Goal: Task Accomplishment & Management: Use online tool/utility

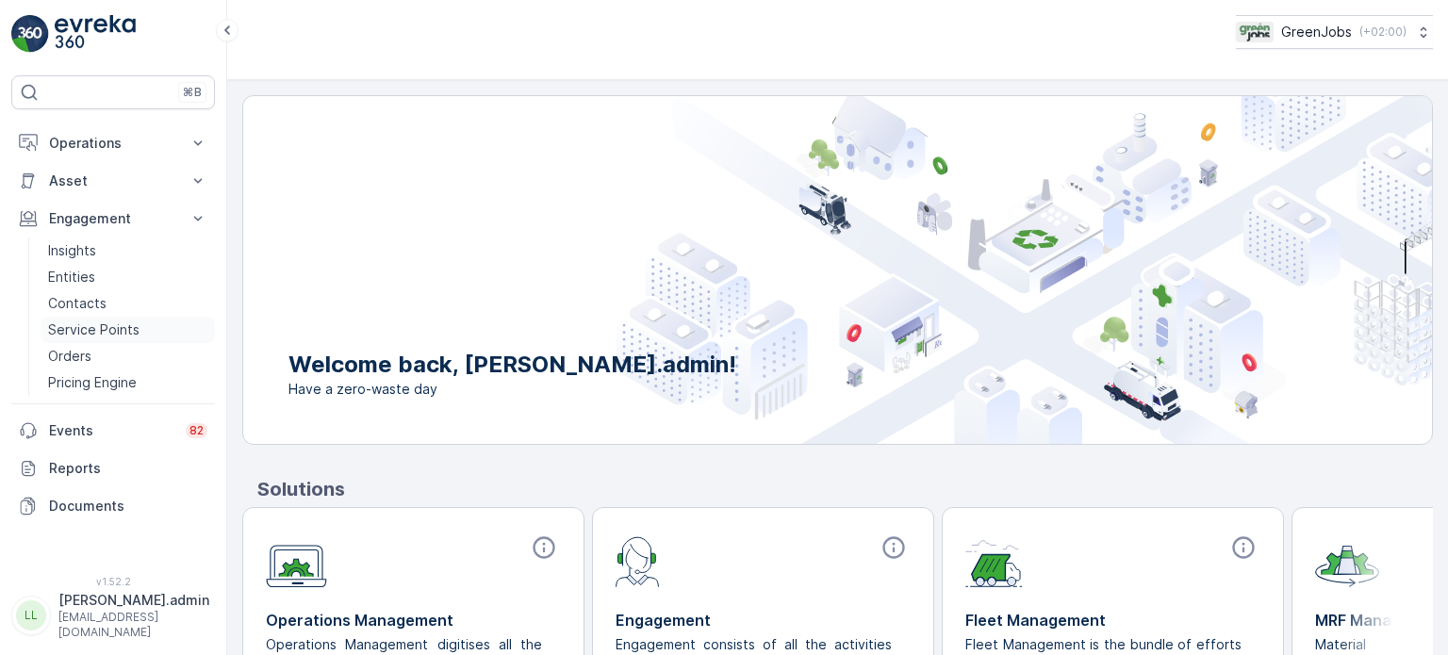
click at [123, 328] on p "Service Points" at bounding box center [93, 329] width 91 height 19
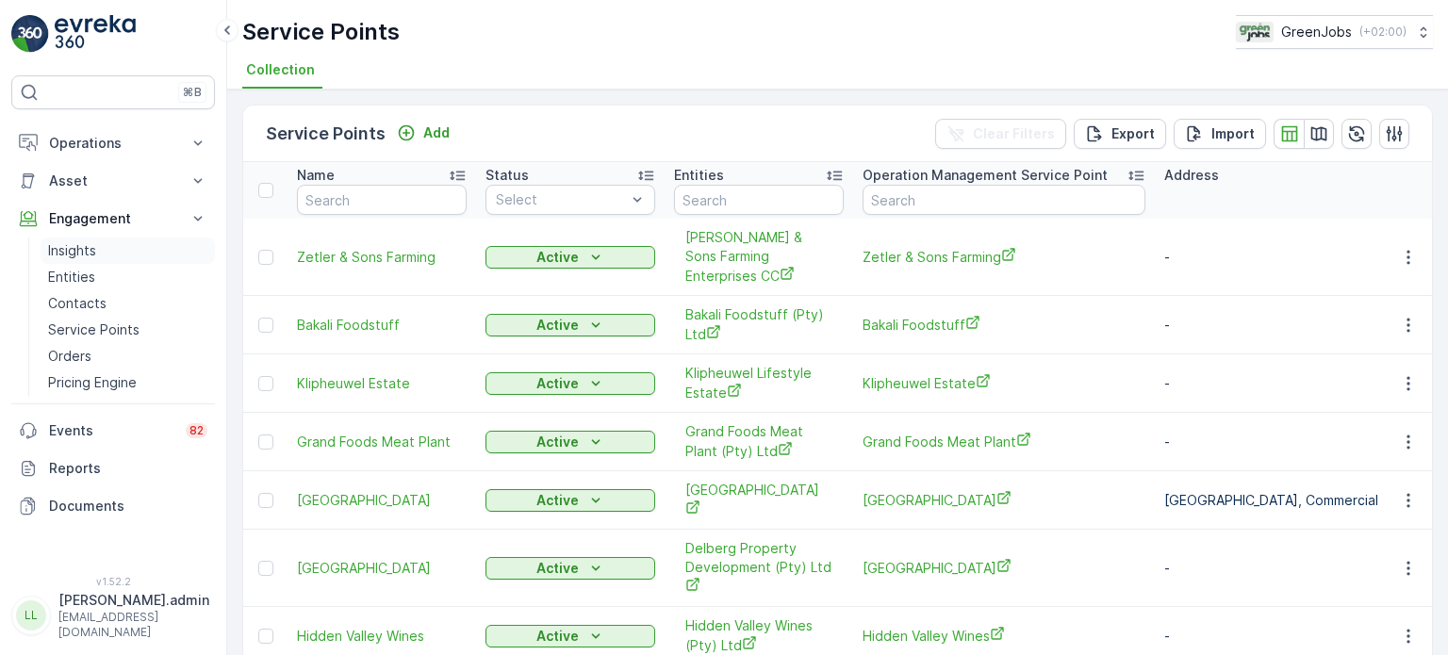
click at [95, 251] on p "Insights" at bounding box center [72, 250] width 48 height 19
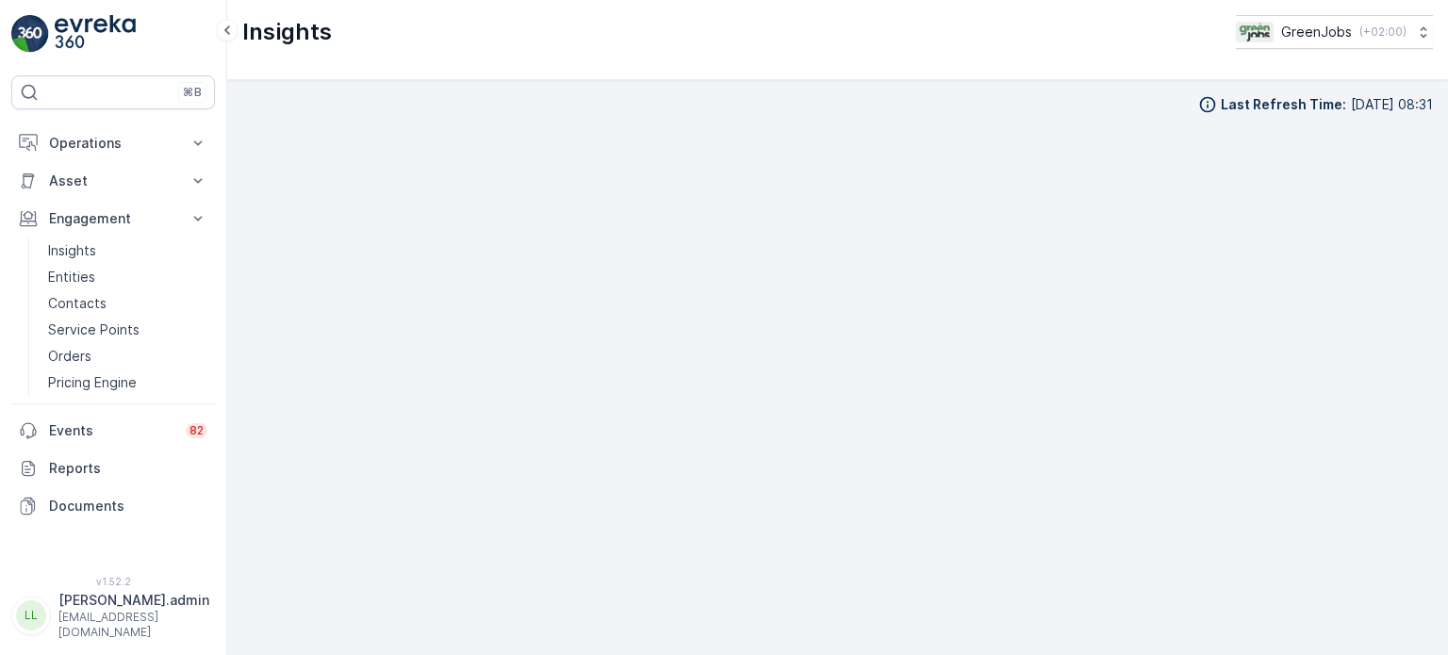
scroll to position [15, 0]
drag, startPoint x: 103, startPoint y: 139, endPoint x: 100, endPoint y: 153, distance: 14.4
click at [103, 139] on p "Operations" at bounding box center [113, 143] width 128 height 19
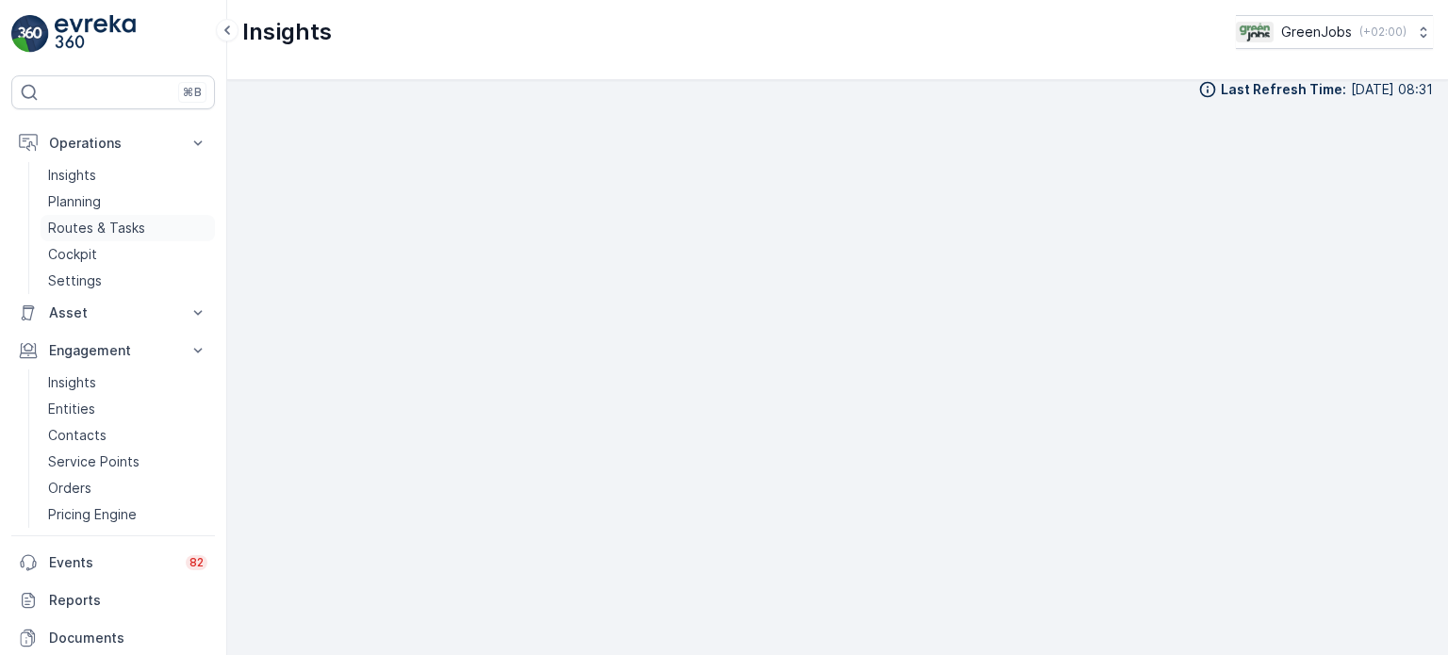
click at [98, 226] on p "Routes & Tasks" at bounding box center [96, 228] width 97 height 19
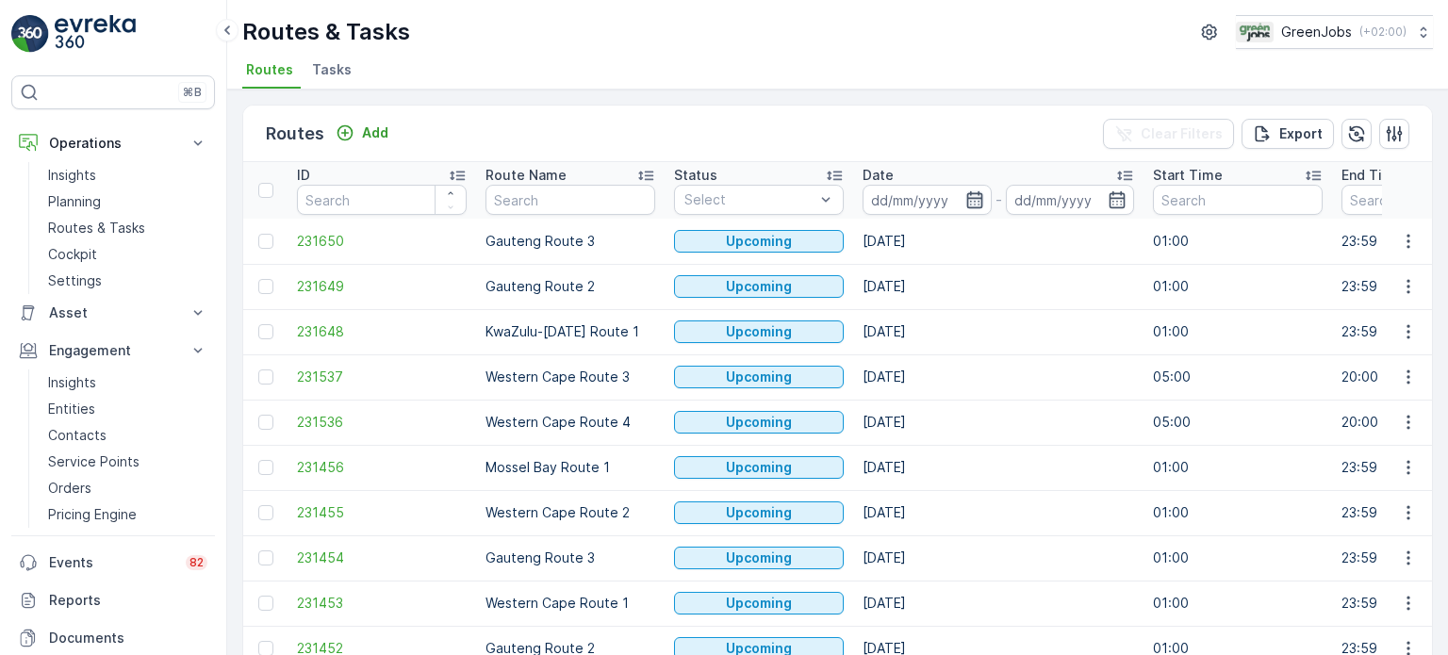
drag, startPoint x: 976, startPoint y: 203, endPoint x: 998, endPoint y: 222, distance: 29.4
click at [977, 205] on icon "button" at bounding box center [974, 199] width 19 height 19
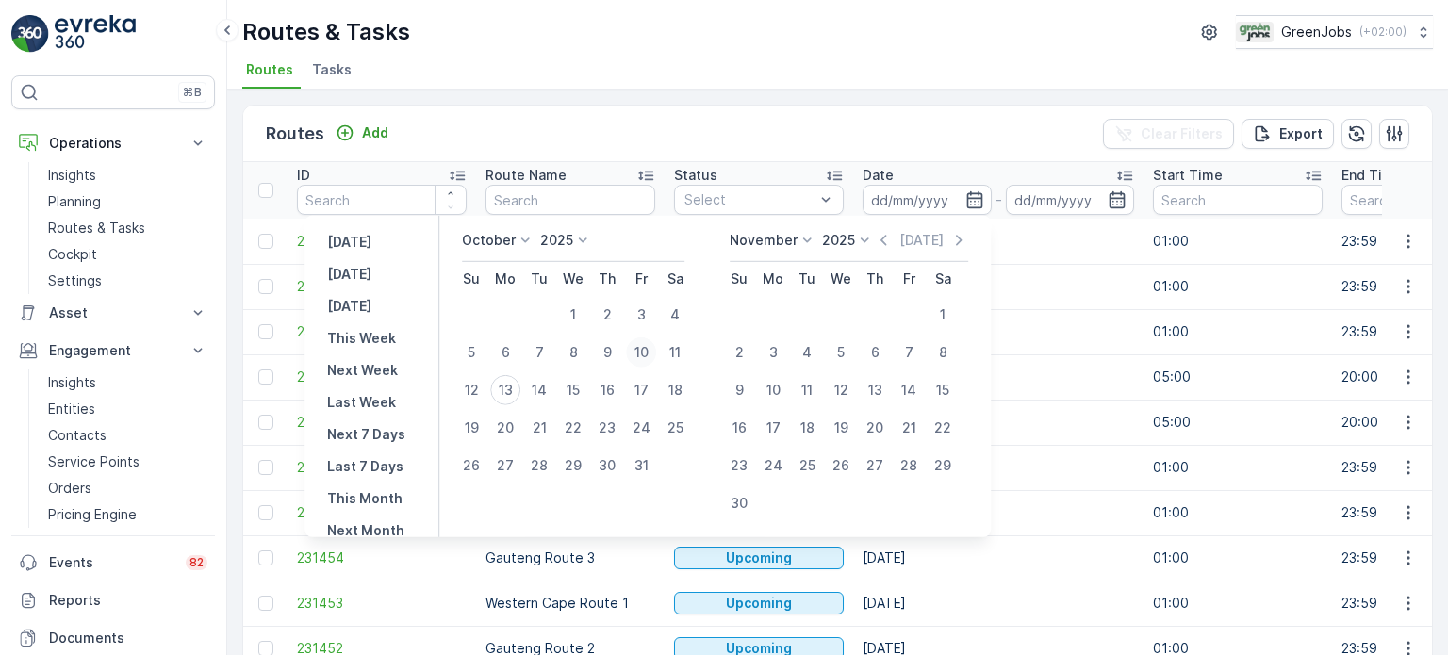
click at [648, 350] on div "10" at bounding box center [641, 352] width 30 height 30
type input "[DATE]"
click at [648, 350] on div "10" at bounding box center [641, 352] width 30 height 30
type input "[DATE]"
click at [648, 350] on div "10" at bounding box center [641, 352] width 30 height 30
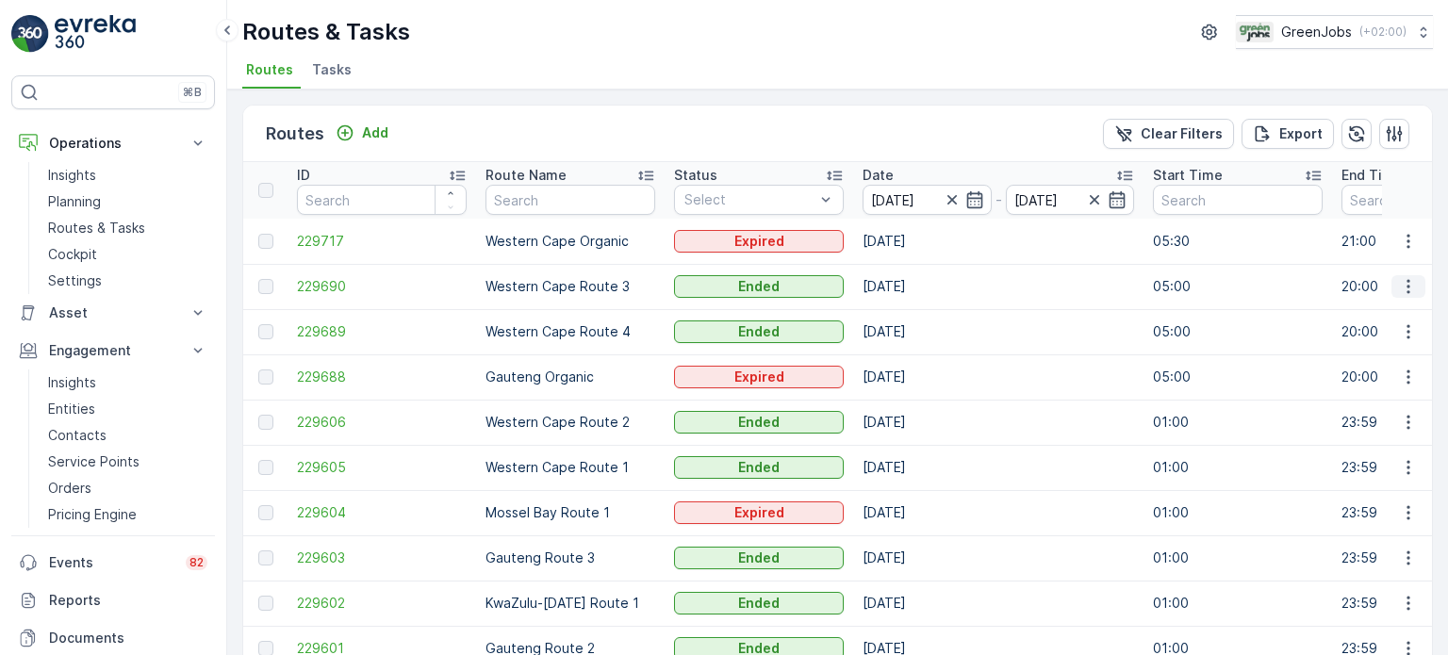
click at [1404, 287] on icon "button" at bounding box center [1408, 286] width 19 height 19
click at [1361, 315] on span "See More Details" at bounding box center [1363, 313] width 109 height 19
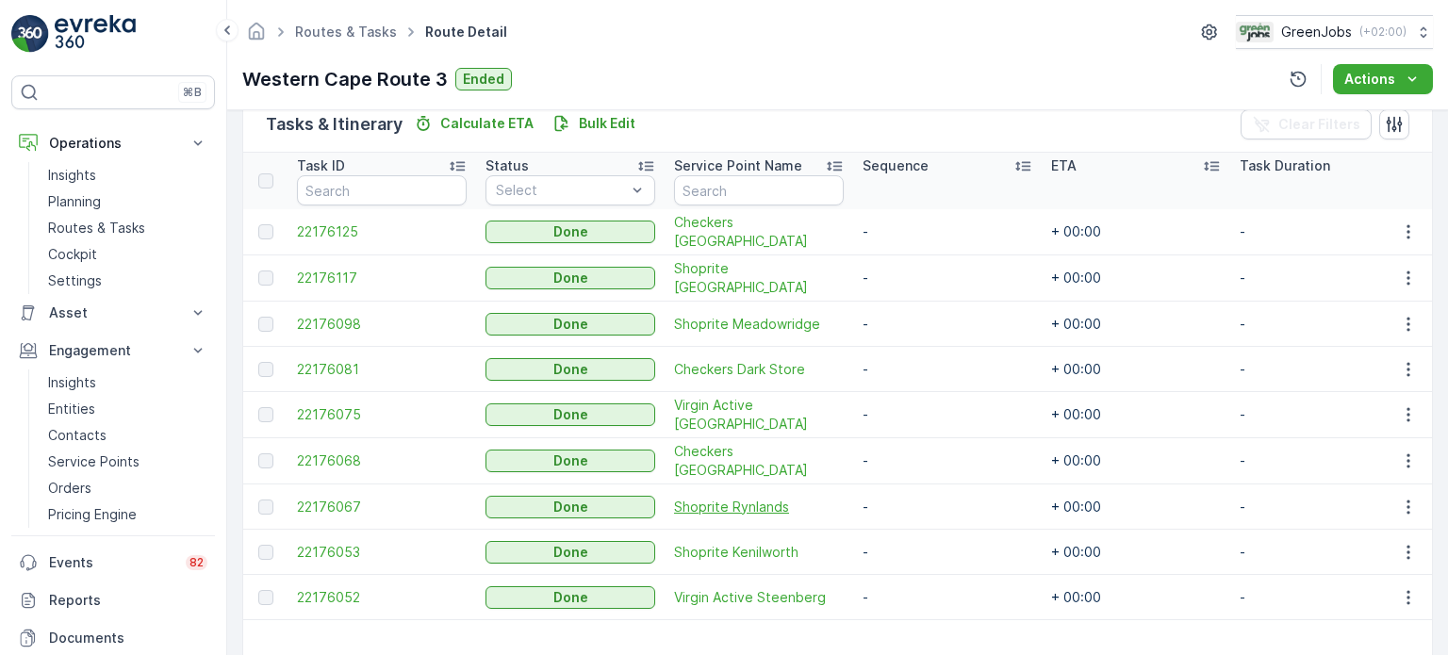
scroll to position [558, 0]
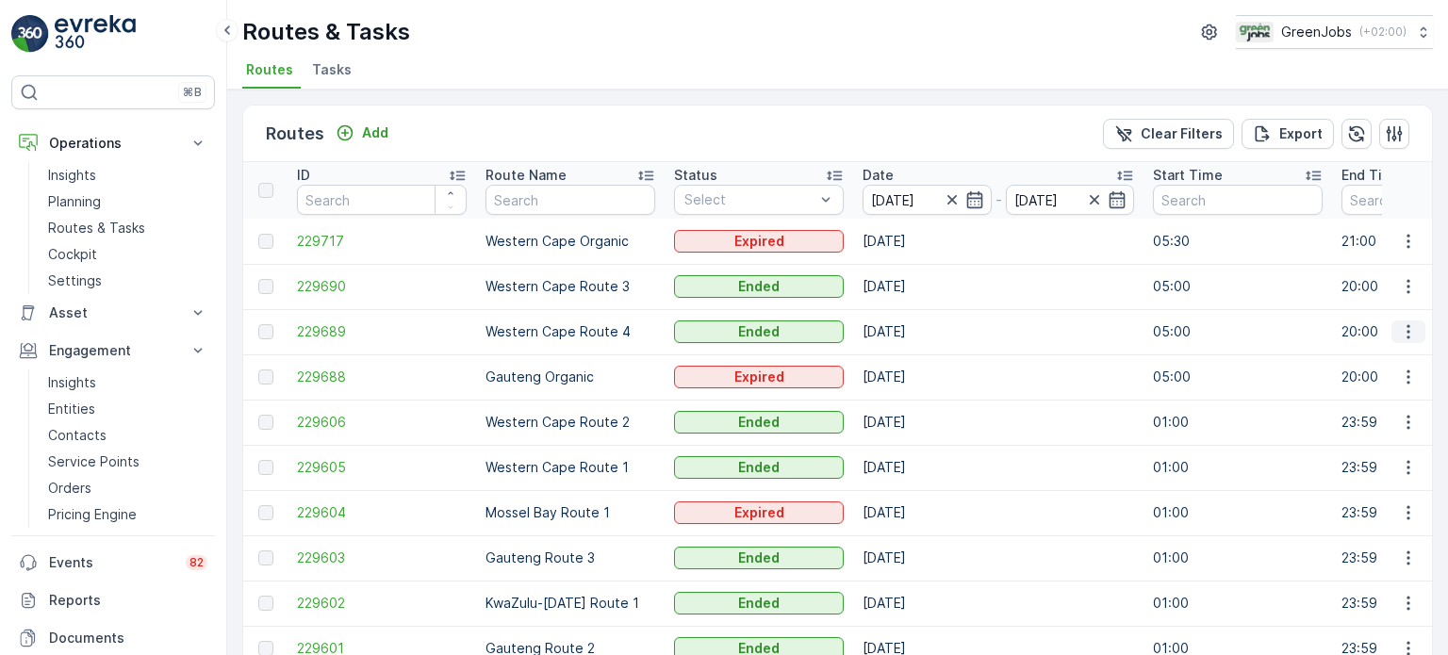
click at [1404, 332] on icon "button" at bounding box center [1408, 331] width 19 height 19
click at [1374, 357] on span "See More Details" at bounding box center [1363, 359] width 109 height 19
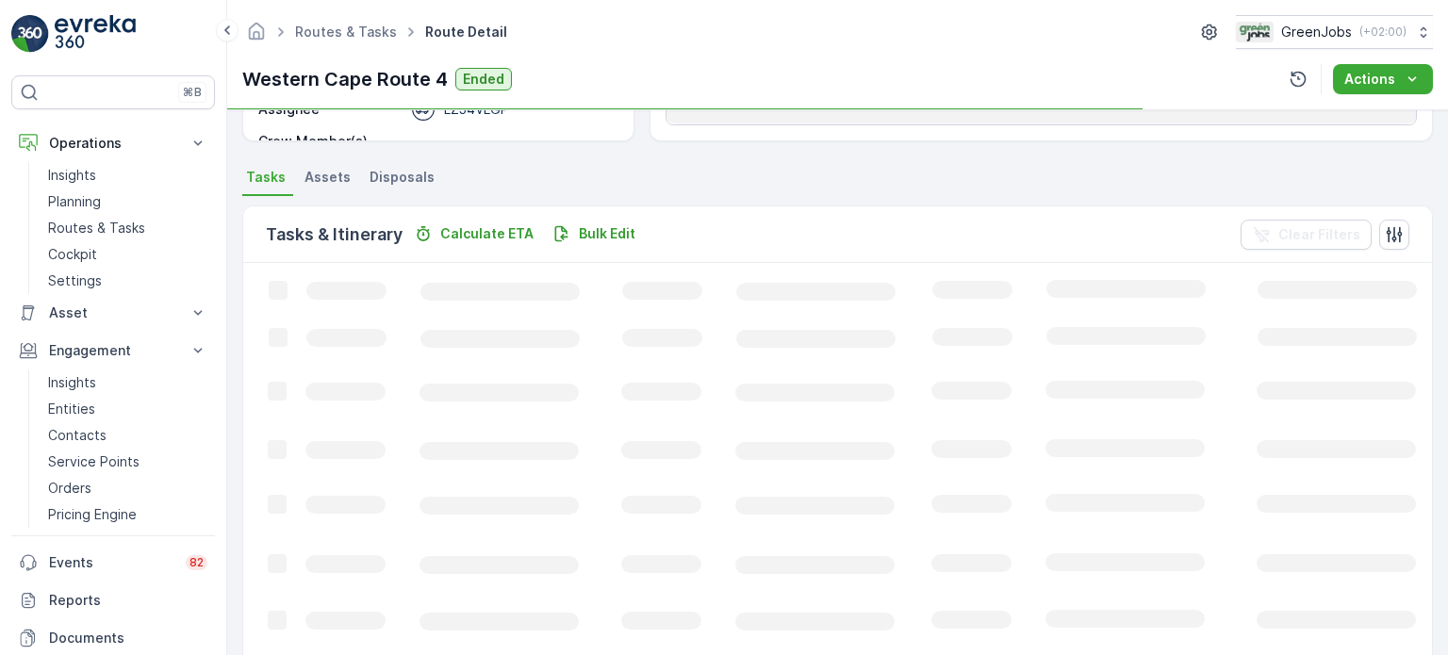
scroll to position [377, 0]
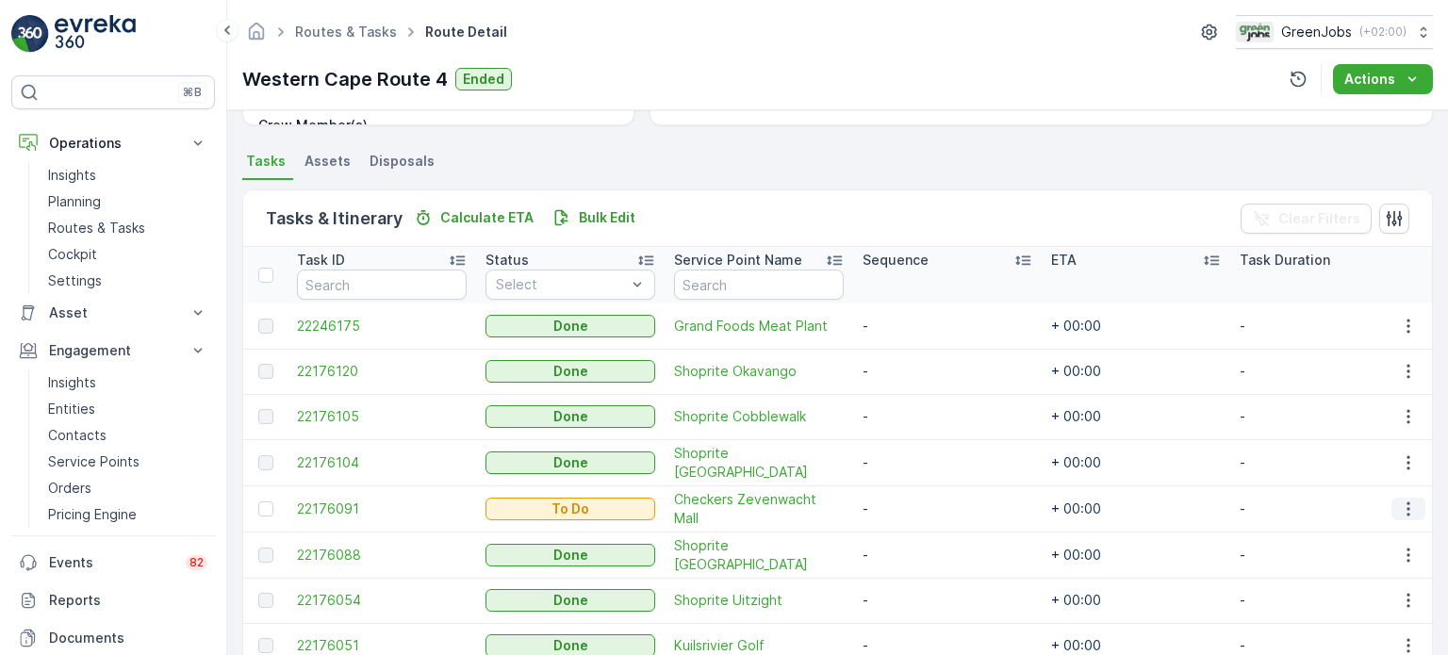
click at [1409, 500] on icon "button" at bounding box center [1408, 509] width 19 height 19
click at [1373, 354] on span "See More Details" at bounding box center [1368, 363] width 109 height 19
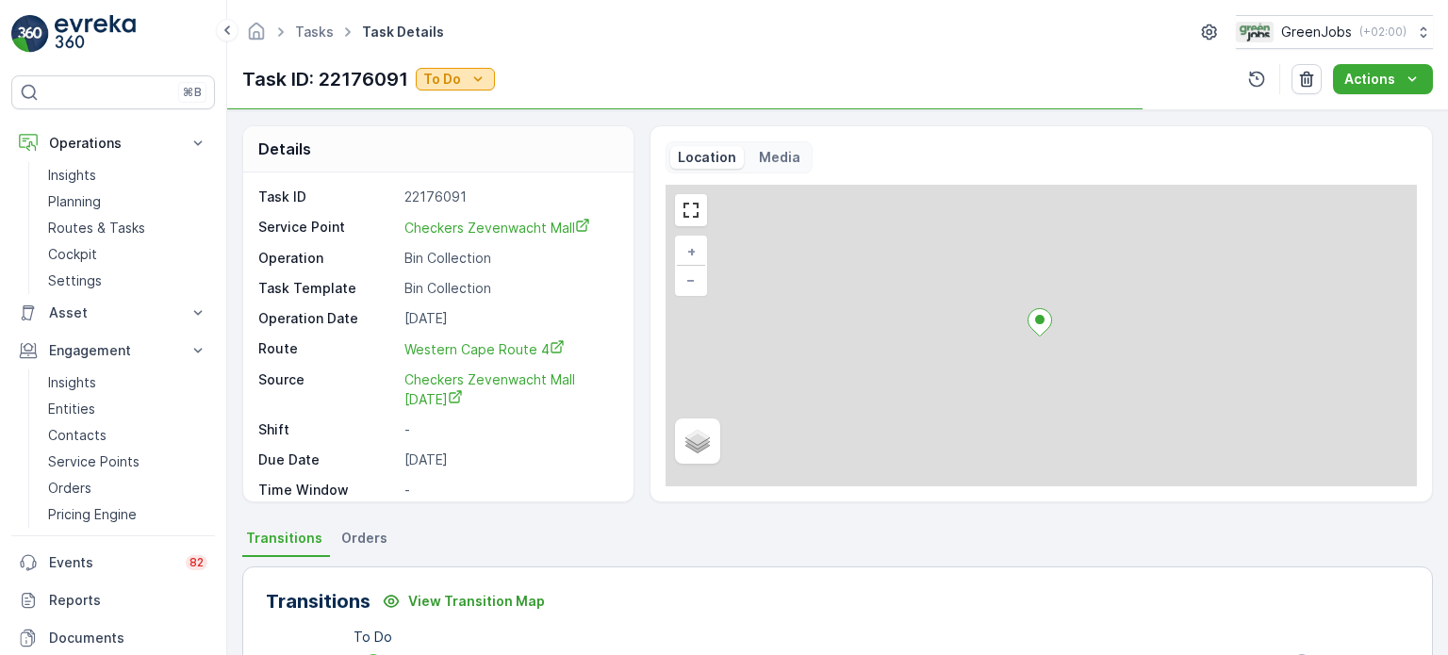
click at [467, 83] on div "To Do" at bounding box center [455, 79] width 64 height 19
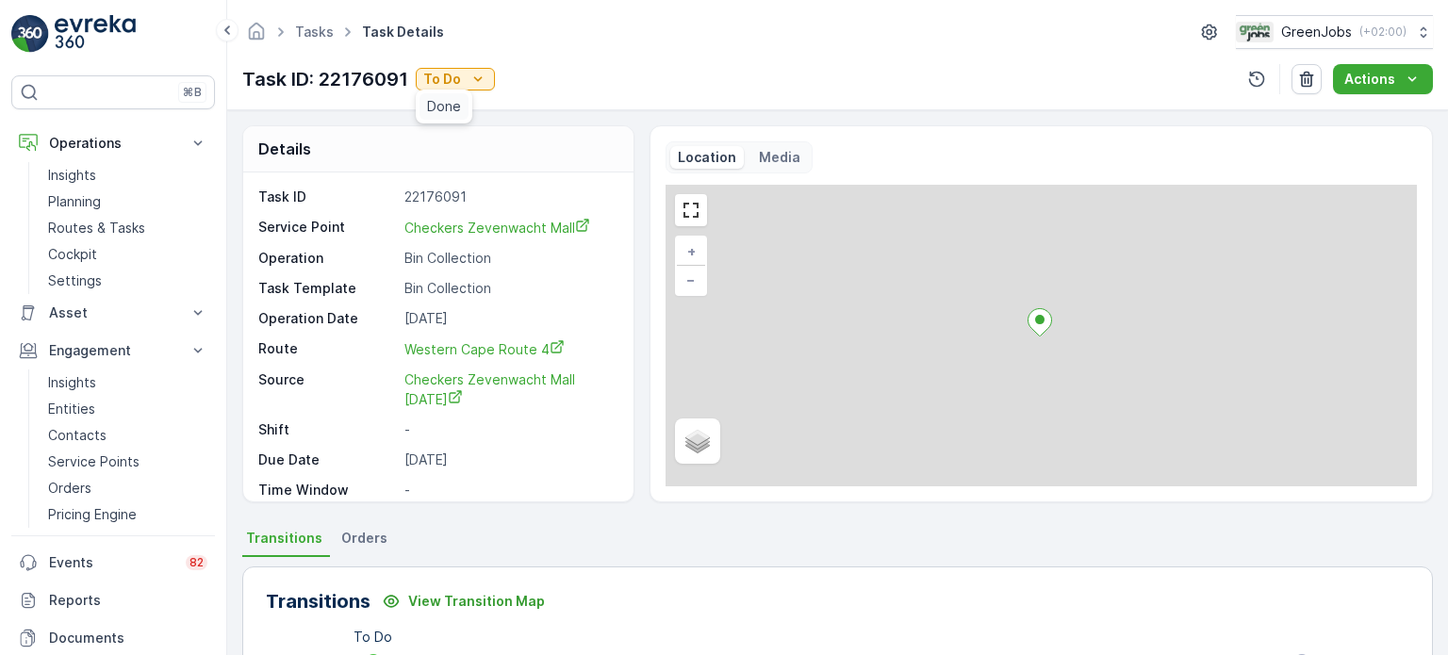
click at [456, 103] on span "Done" at bounding box center [444, 106] width 34 height 19
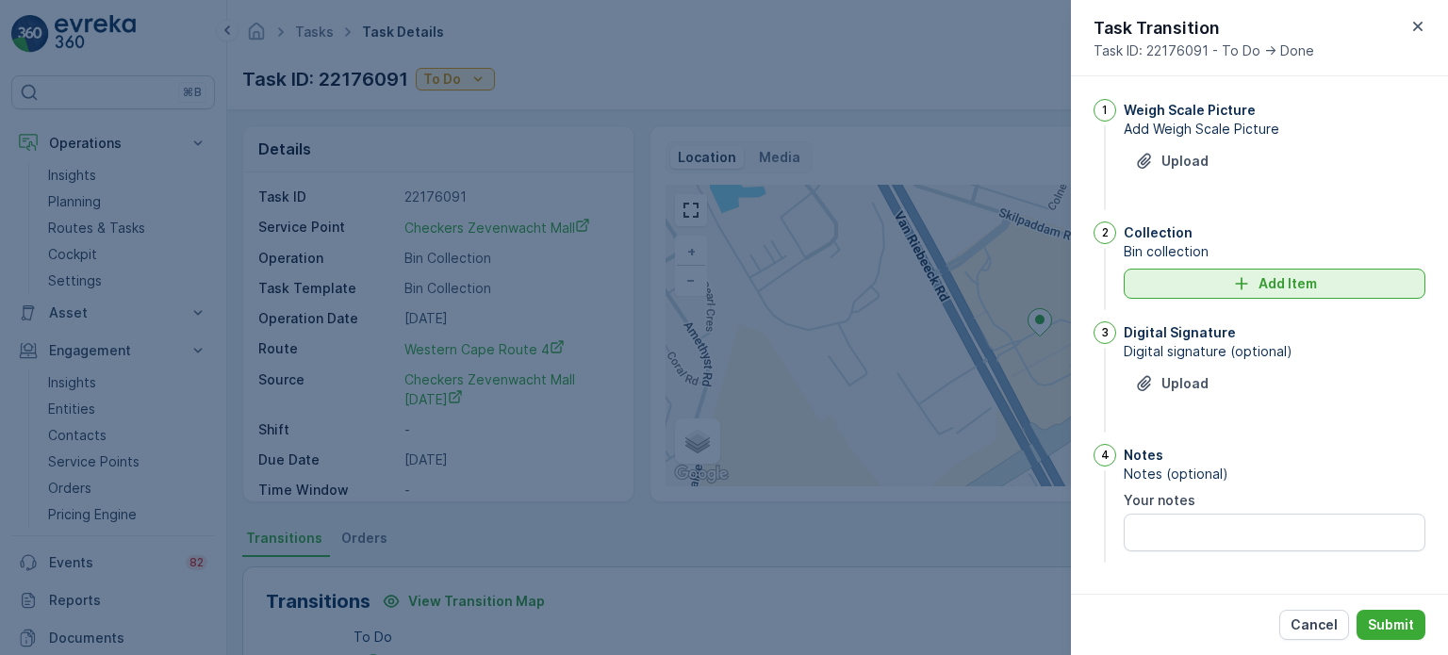
click at [1221, 287] on div "Add Item" at bounding box center [1274, 283] width 279 height 19
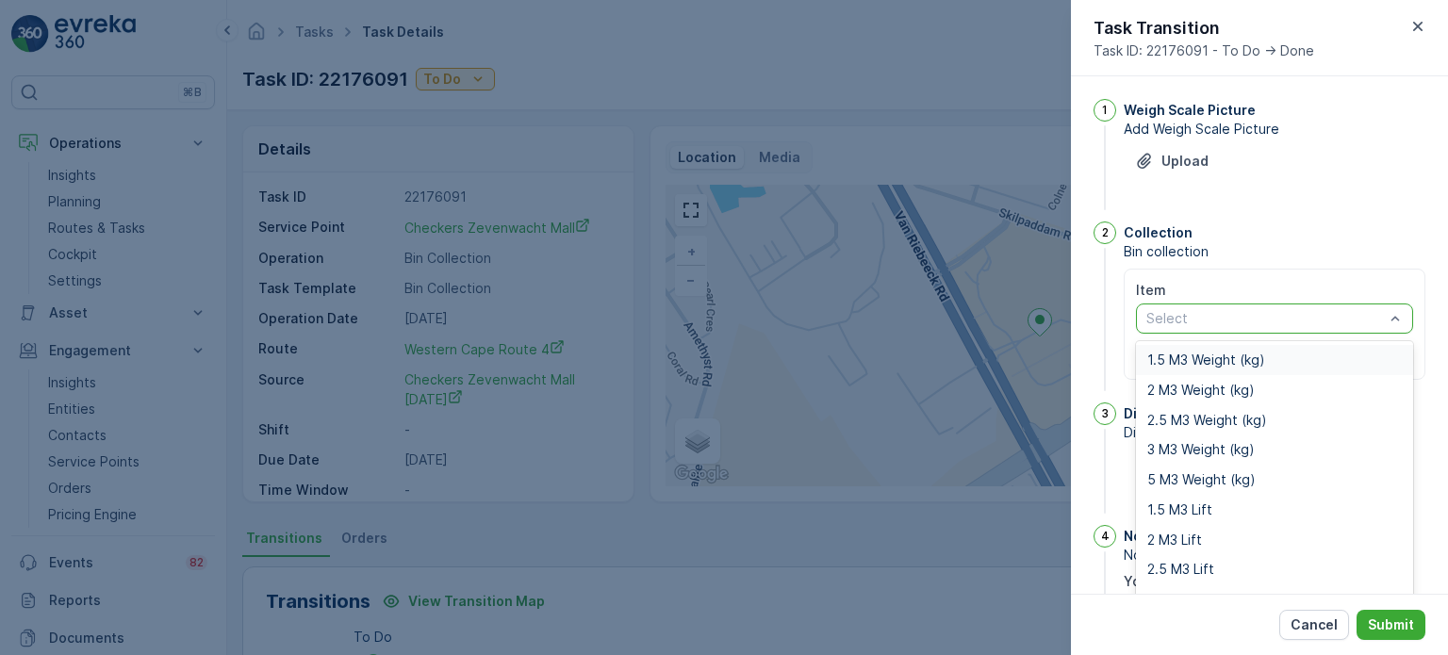
click at [1165, 331] on div "Select" at bounding box center [1274, 318] width 277 height 30
click at [1169, 387] on span "2 M3 Weight (kg)" at bounding box center [1200, 390] width 107 height 15
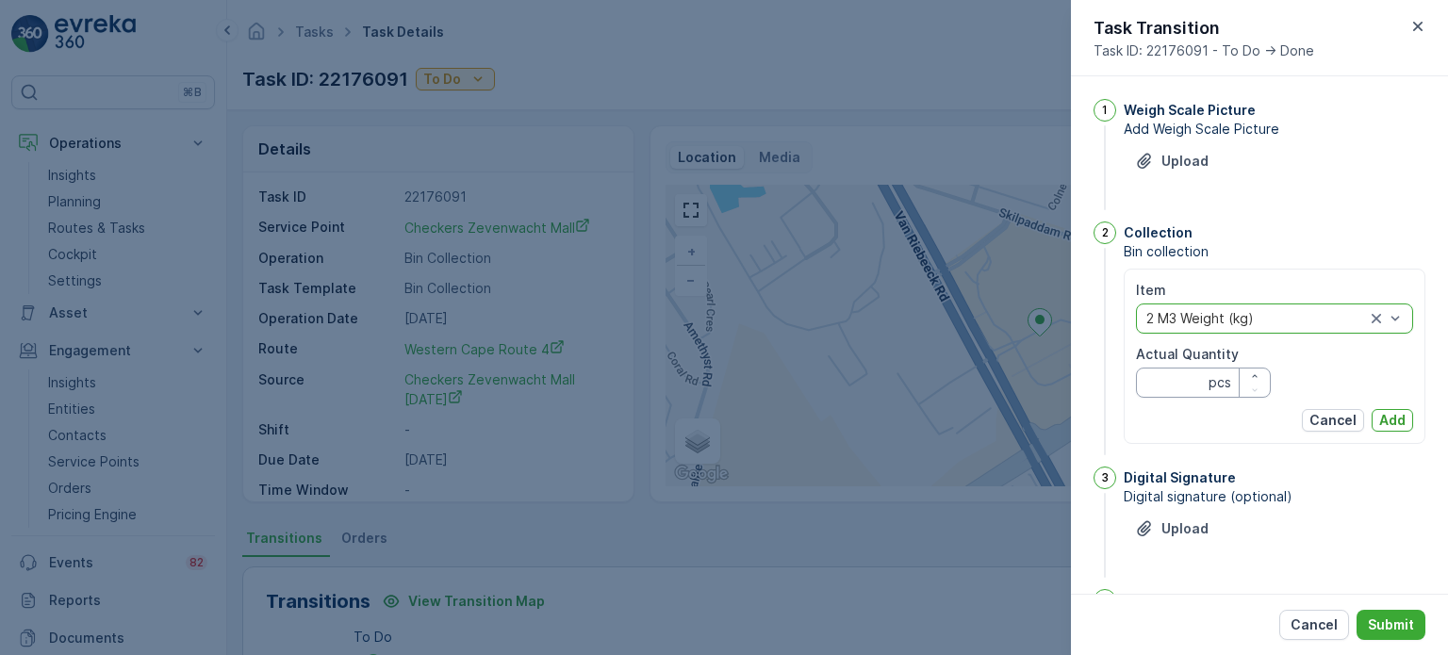
click at [1173, 378] on Quantity "Actual Quantity" at bounding box center [1203, 383] width 135 height 30
type Quantity "0"
click at [1393, 418] on p "Add" at bounding box center [1392, 420] width 26 height 19
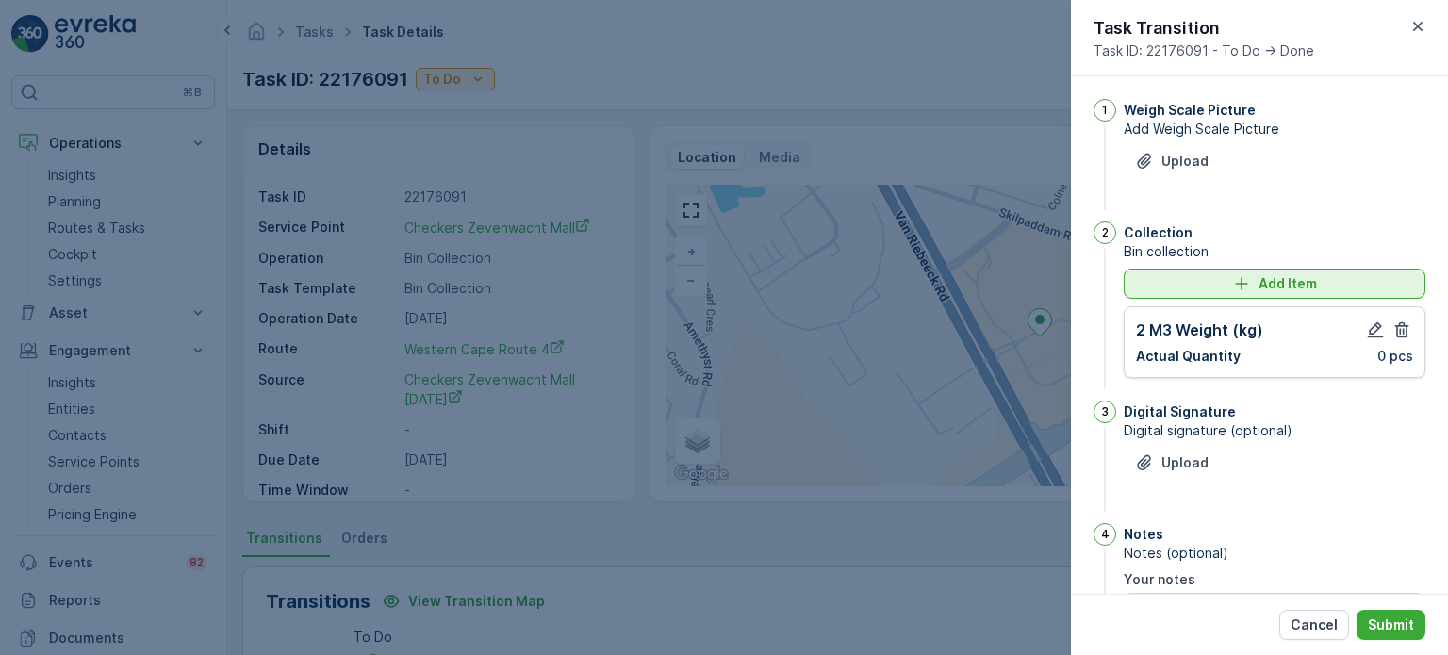
click at [1218, 282] on div "Add Item" at bounding box center [1274, 283] width 279 height 19
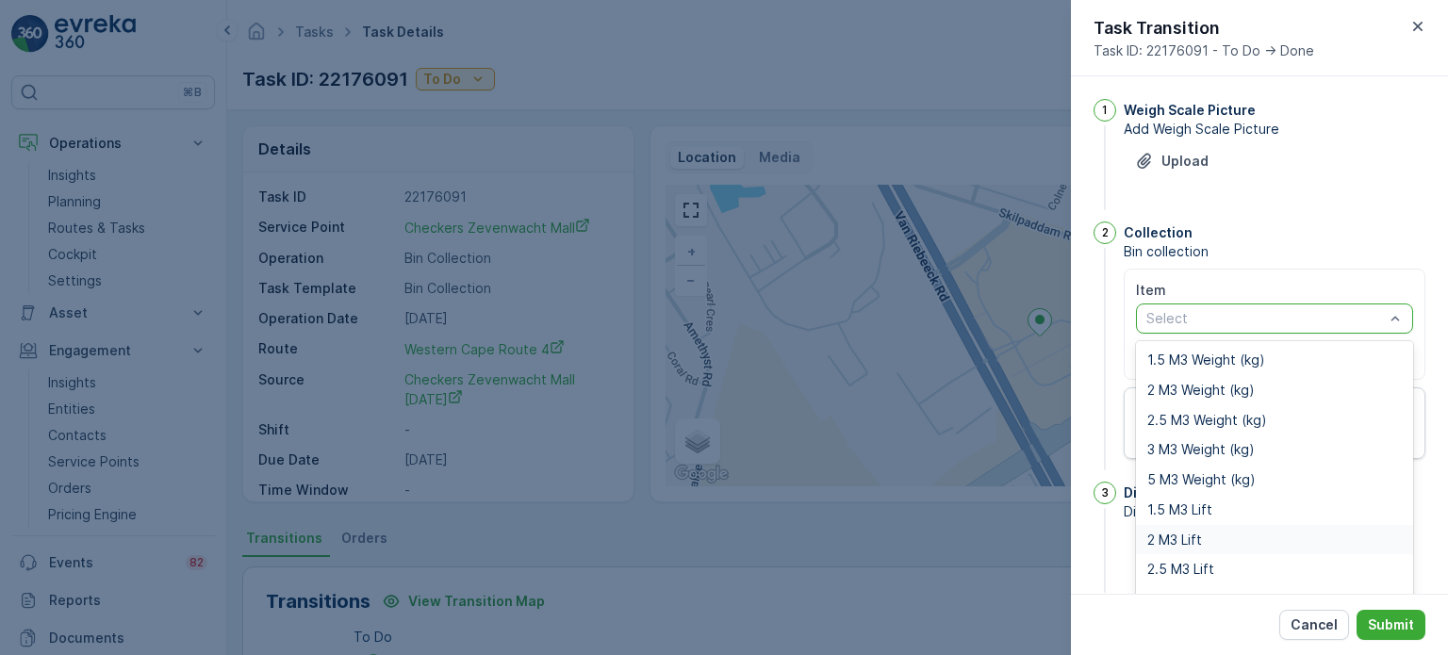
click at [1195, 533] on span "2 M3 Lift" at bounding box center [1174, 540] width 55 height 15
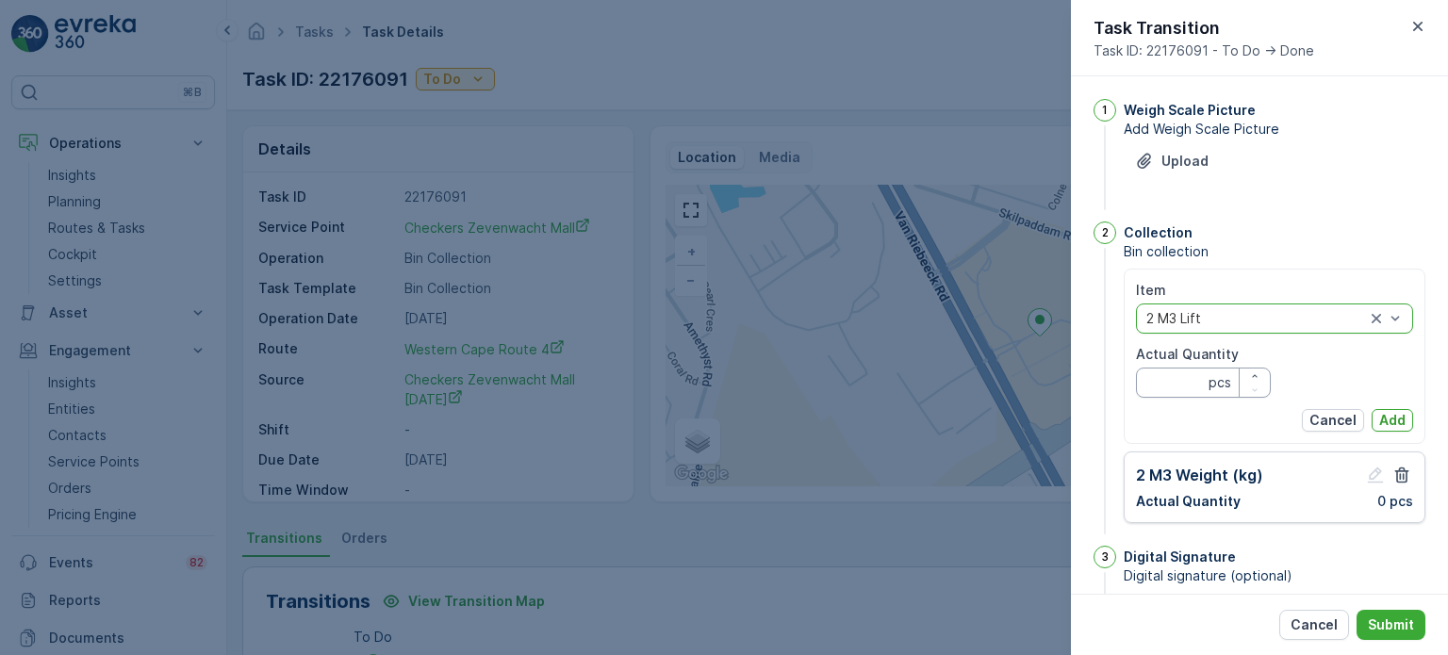
click at [1158, 388] on Quantity "Actual Quantity" at bounding box center [1203, 383] width 135 height 30
type Quantity "0"
click at [1386, 411] on p "Add" at bounding box center [1392, 420] width 26 height 19
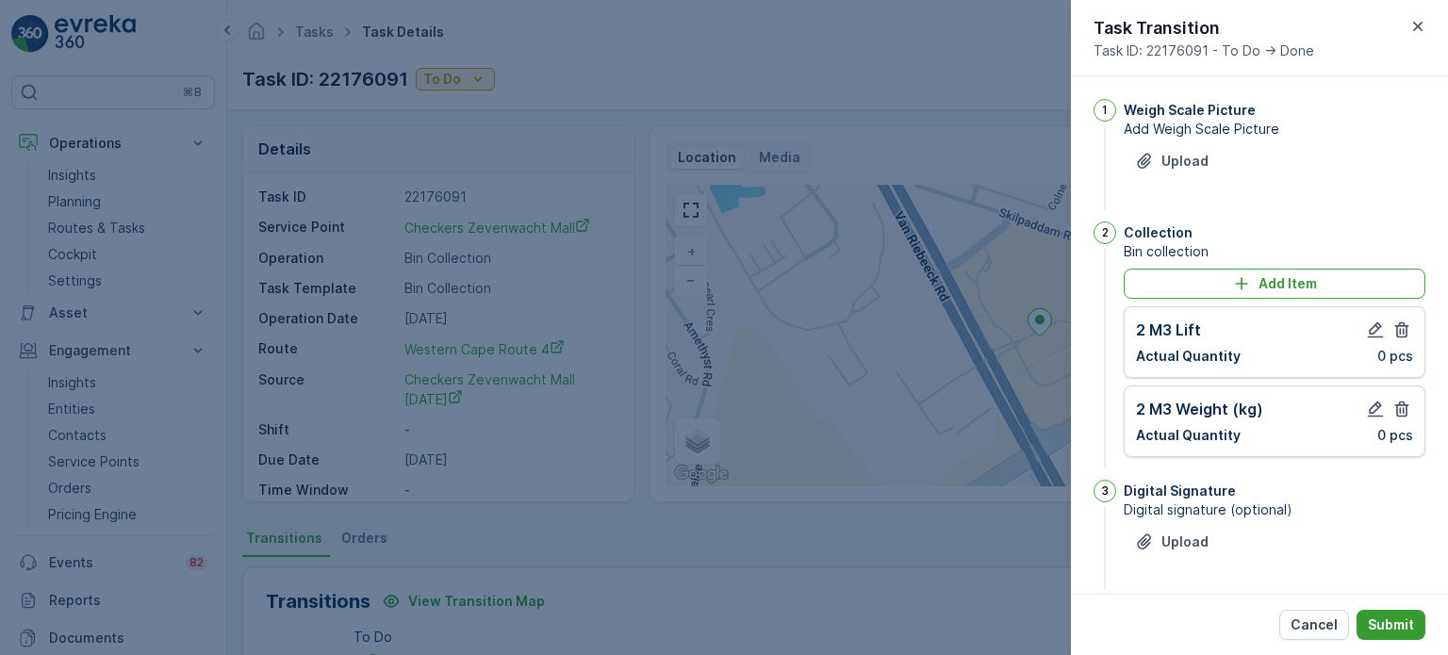
click at [1388, 623] on p "Submit" at bounding box center [1391, 624] width 46 height 19
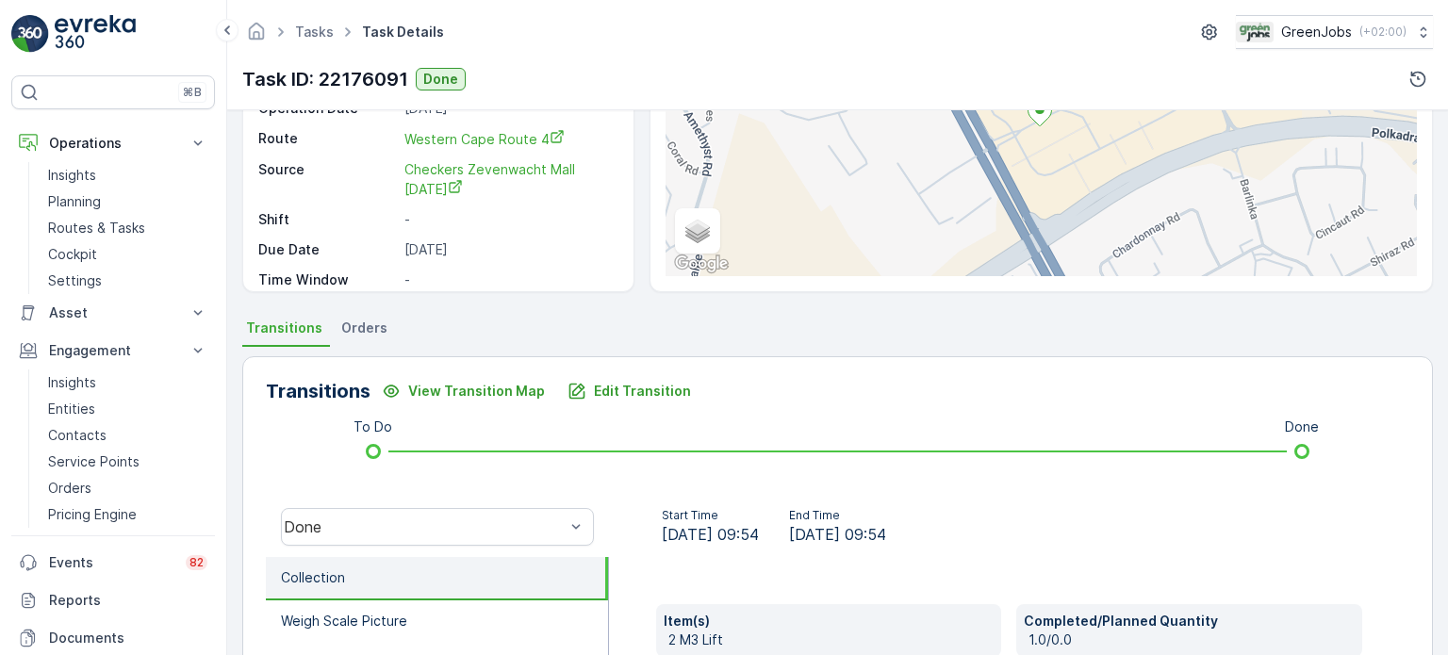
scroll to position [189, 0]
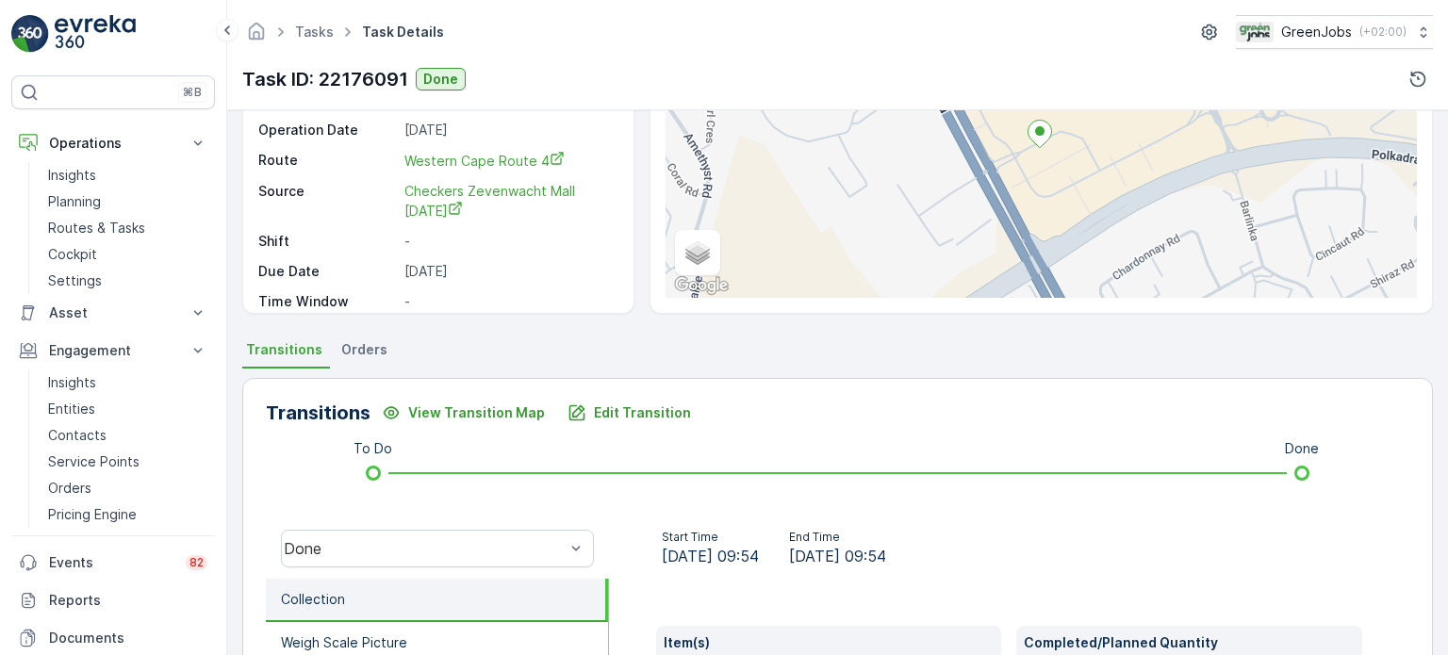
click at [354, 346] on span "Orders" at bounding box center [364, 349] width 46 height 19
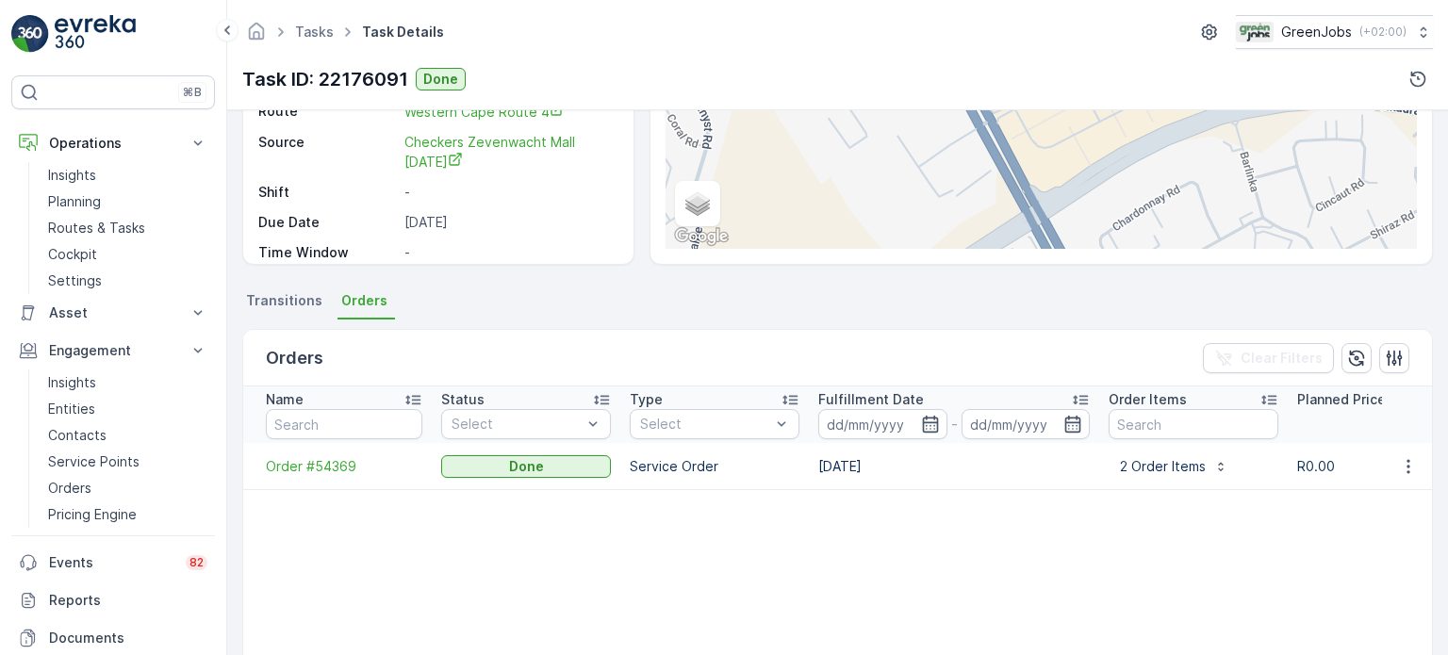
scroll to position [377, 0]
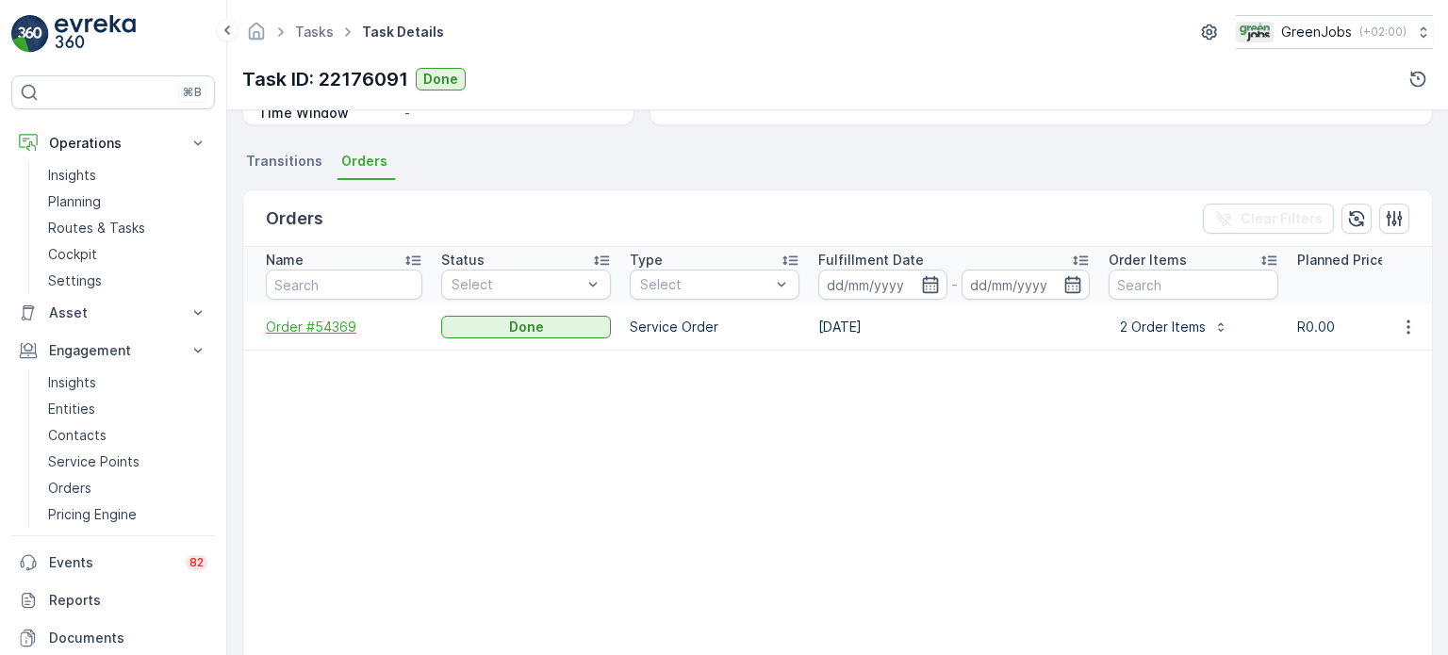
click at [327, 322] on span "Order #54369" at bounding box center [344, 327] width 156 height 19
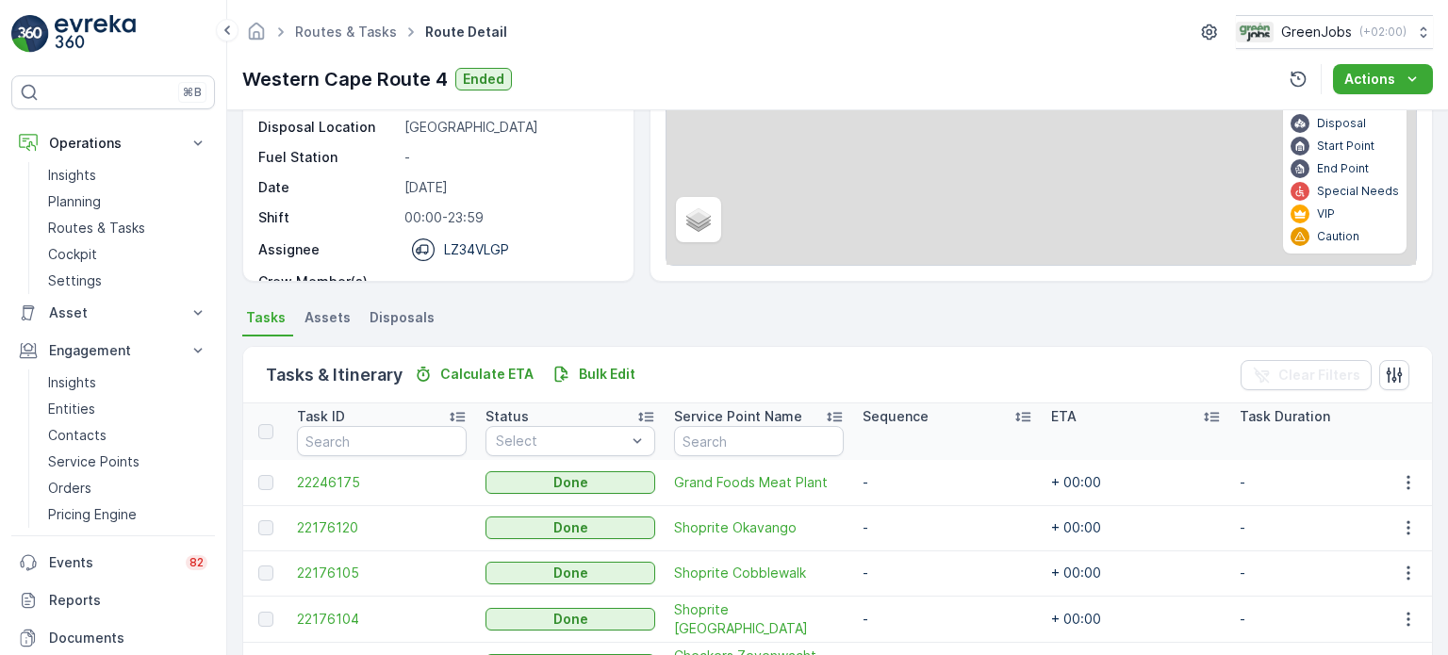
scroll to position [283, 0]
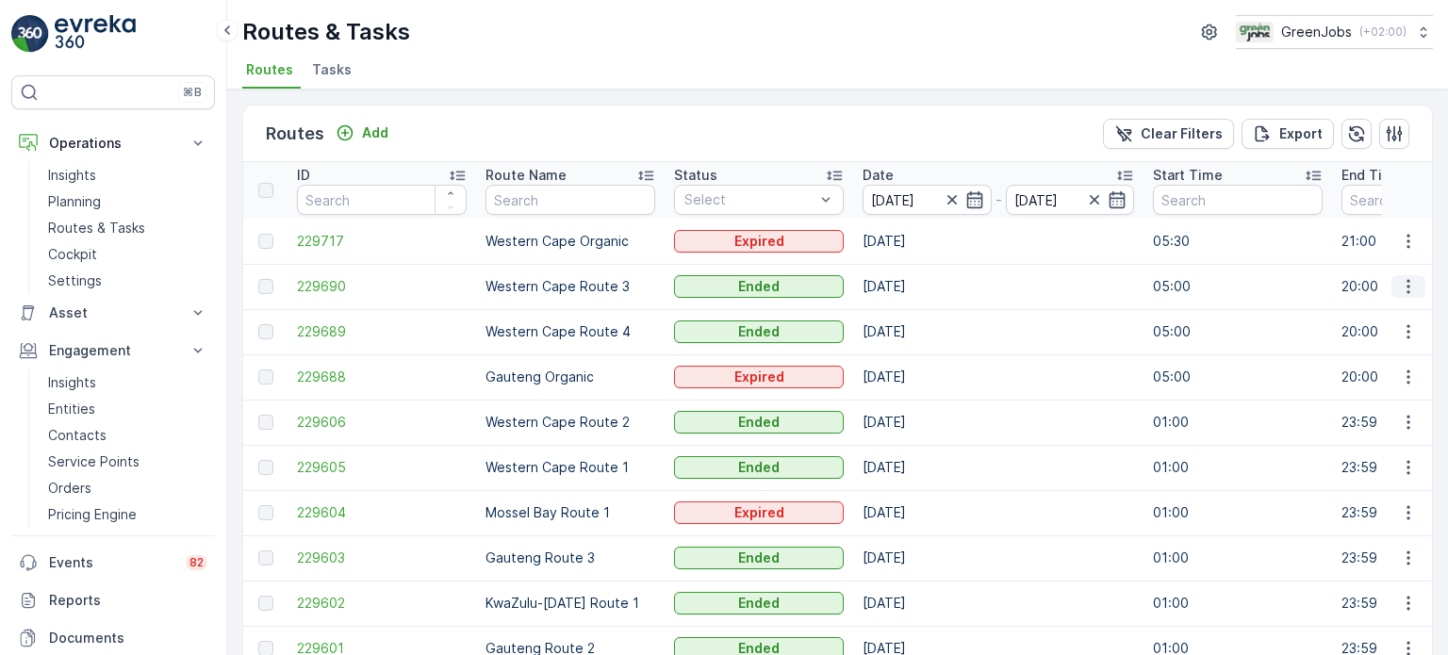
click at [1401, 284] on icon "button" at bounding box center [1408, 286] width 19 height 19
click at [1353, 314] on span "See More Details" at bounding box center [1363, 313] width 109 height 19
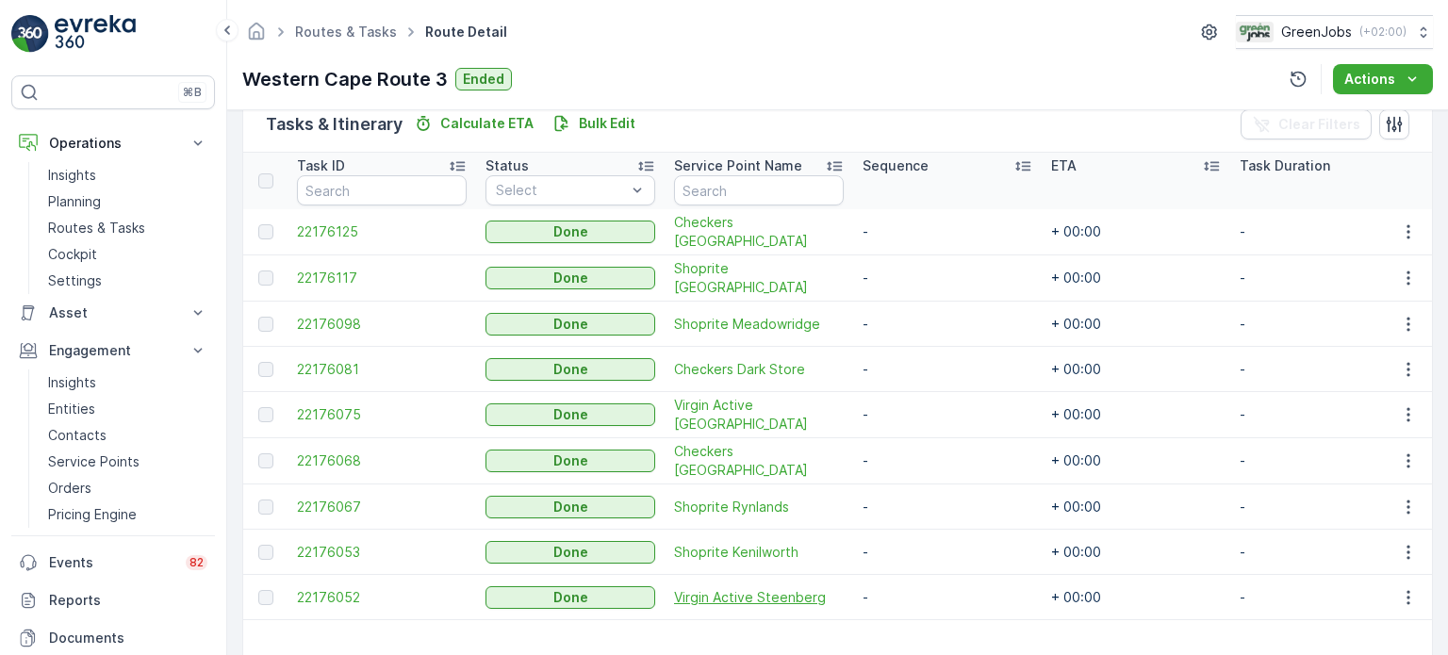
scroll to position [558, 0]
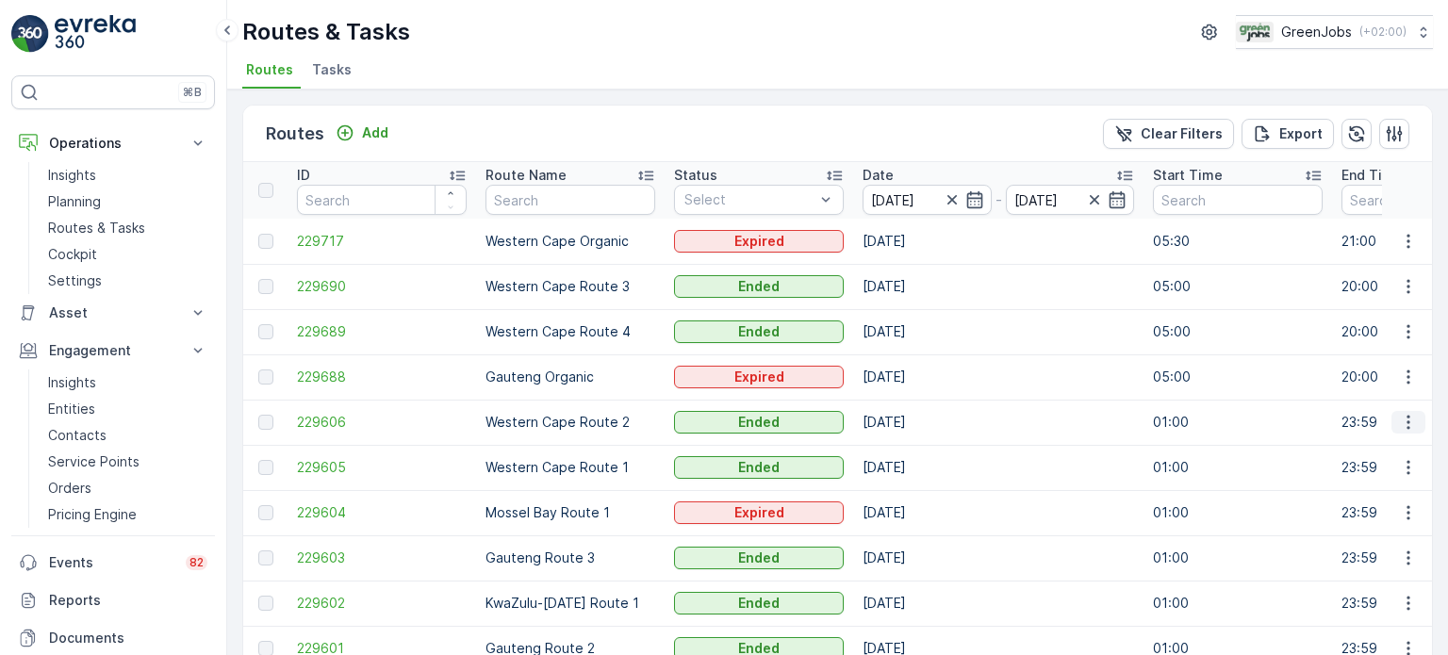
click at [1399, 418] on icon "button" at bounding box center [1408, 422] width 19 height 19
click at [1380, 444] on span "See More Details" at bounding box center [1363, 449] width 109 height 19
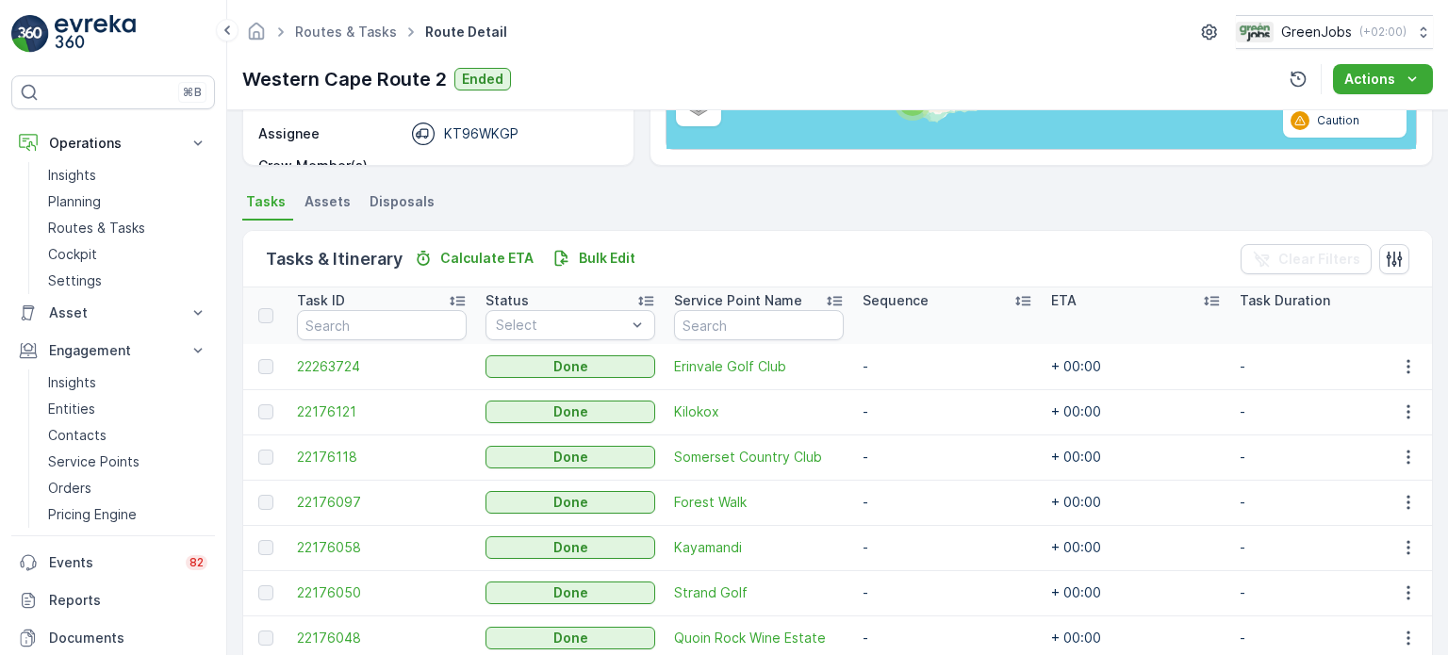
scroll to position [471, 0]
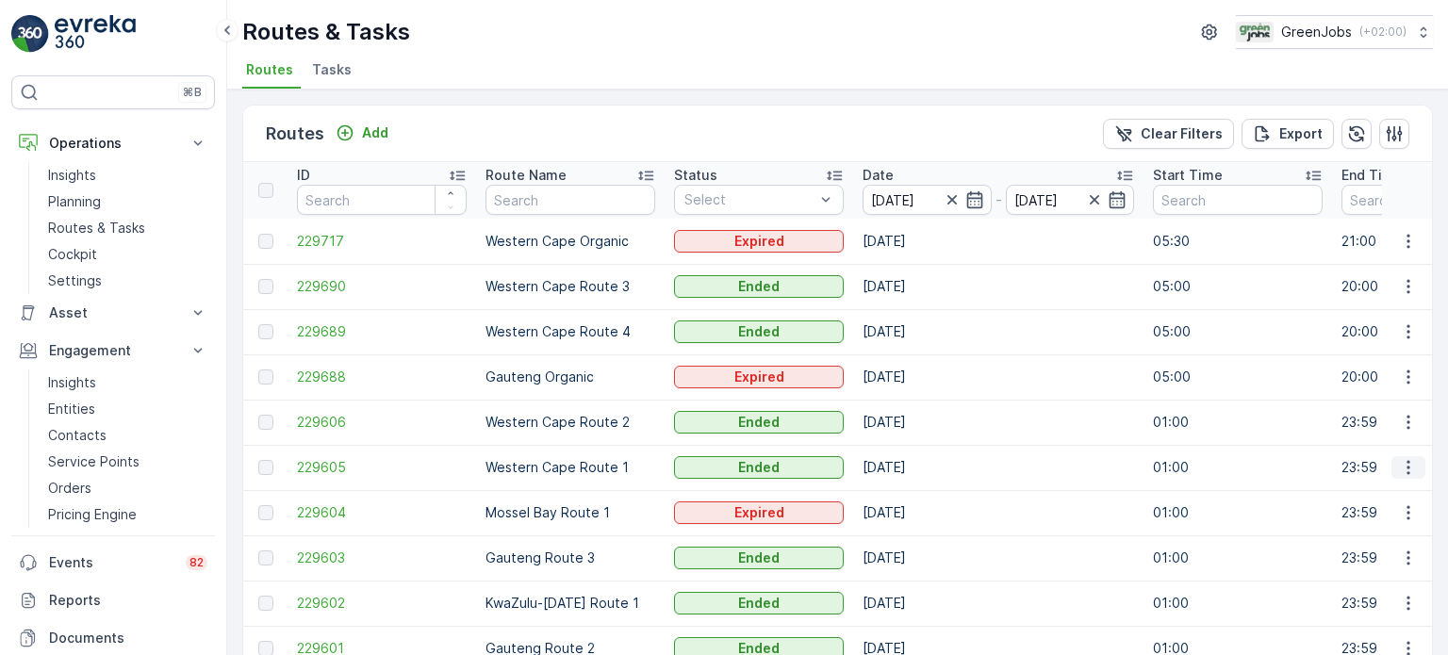
click at [1399, 467] on icon "button" at bounding box center [1408, 467] width 19 height 19
click at [1366, 497] on span "See More Details" at bounding box center [1363, 494] width 109 height 19
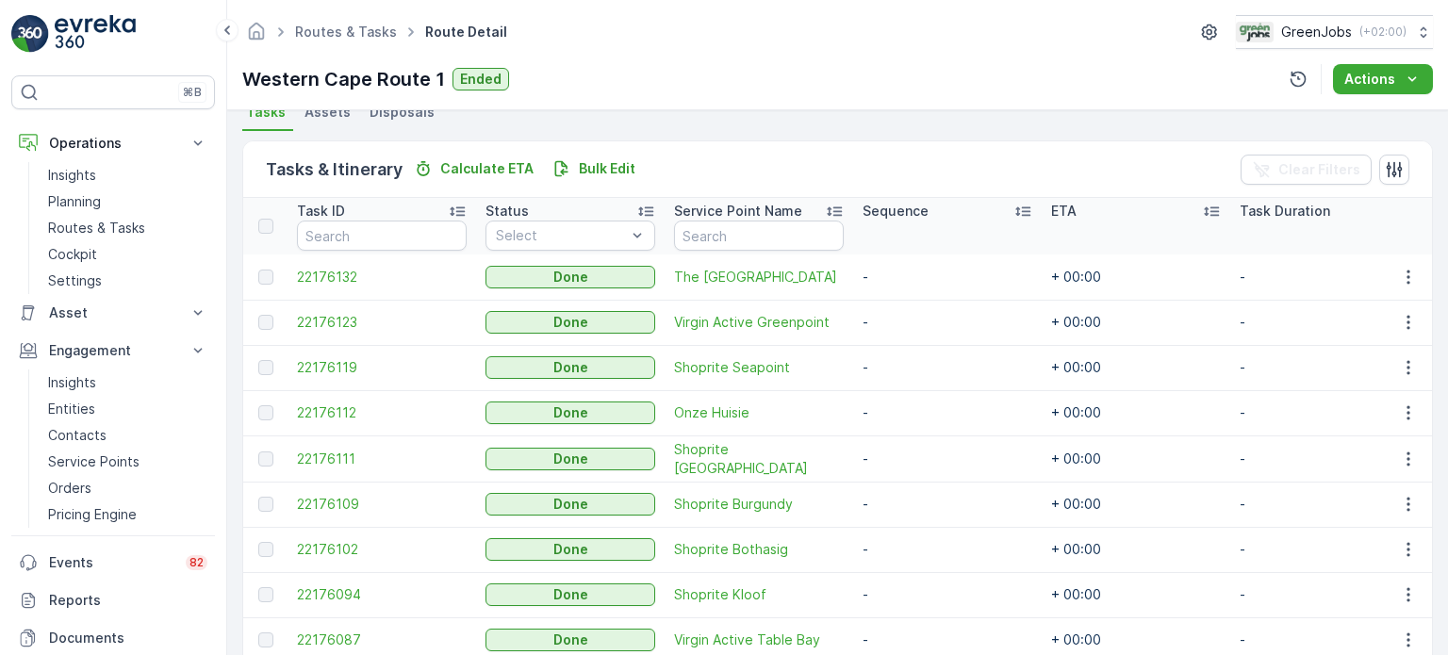
scroll to position [471, 0]
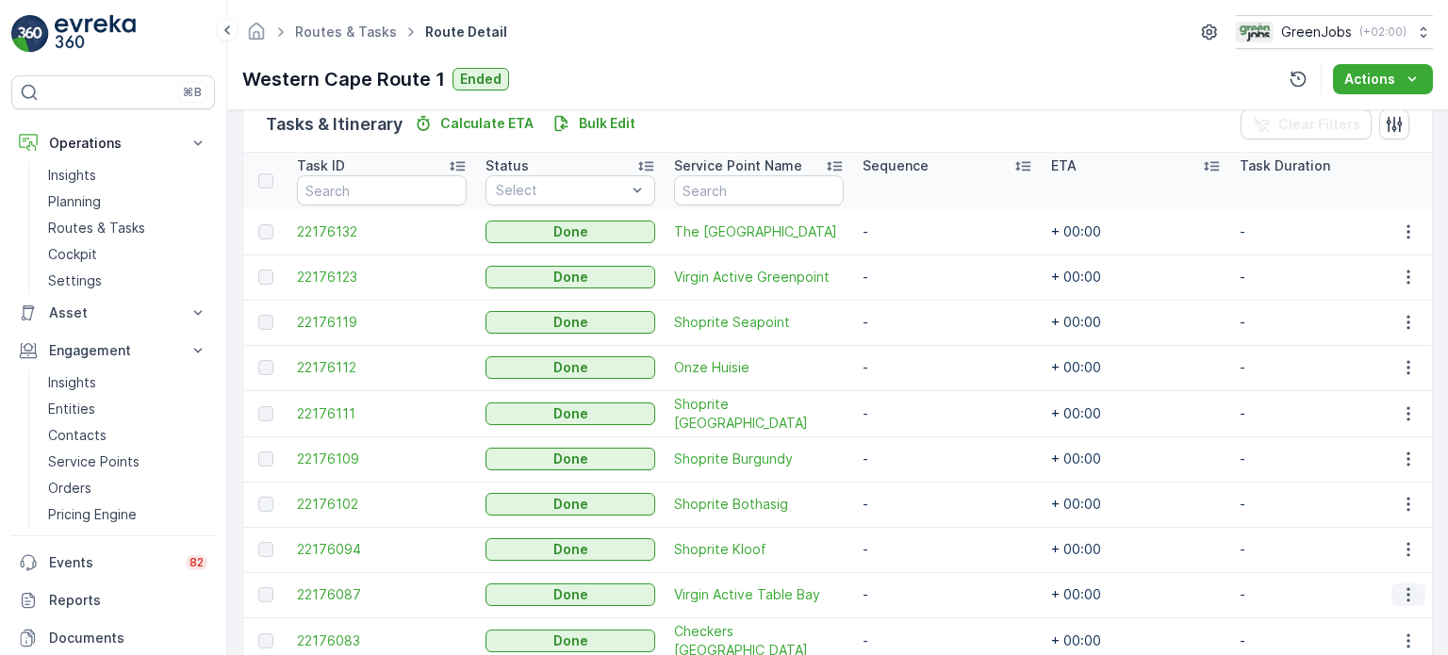
click at [1409, 591] on icon "button" at bounding box center [1408, 594] width 19 height 19
click at [1385, 532] on span "See More Details" at bounding box center [1385, 538] width 109 height 19
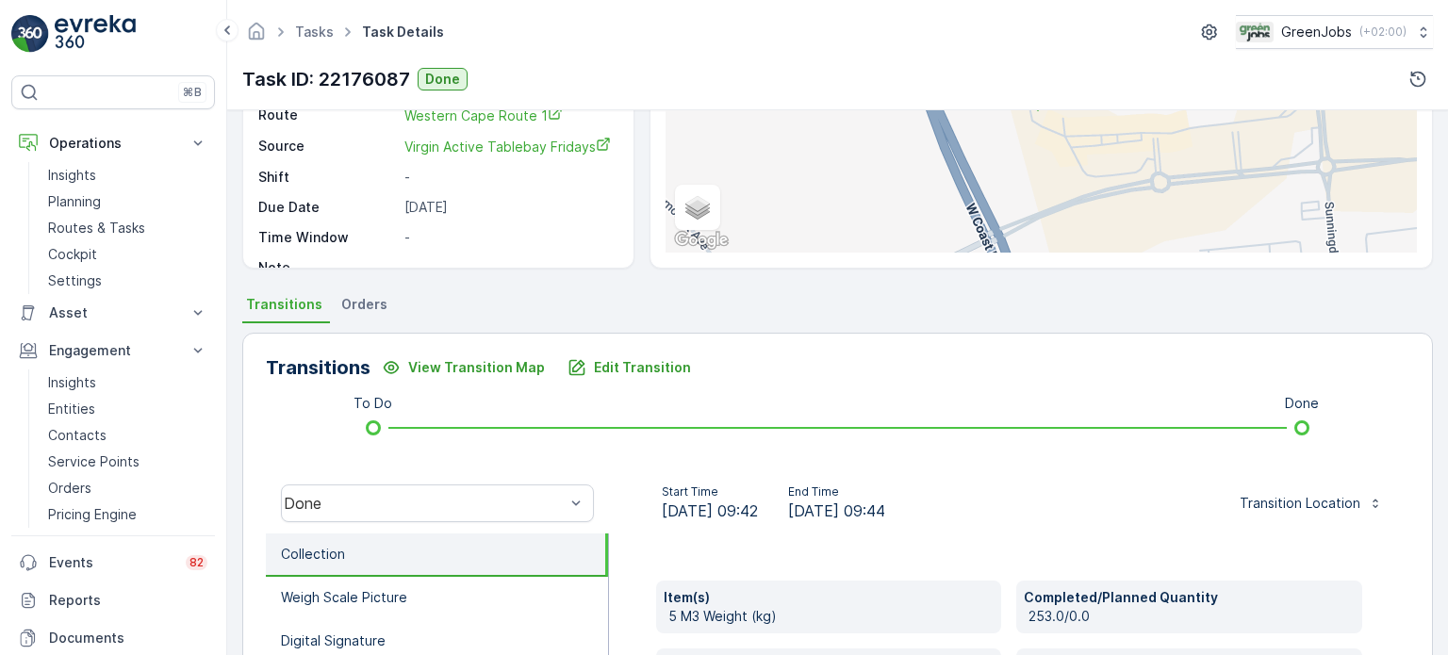
scroll to position [283, 0]
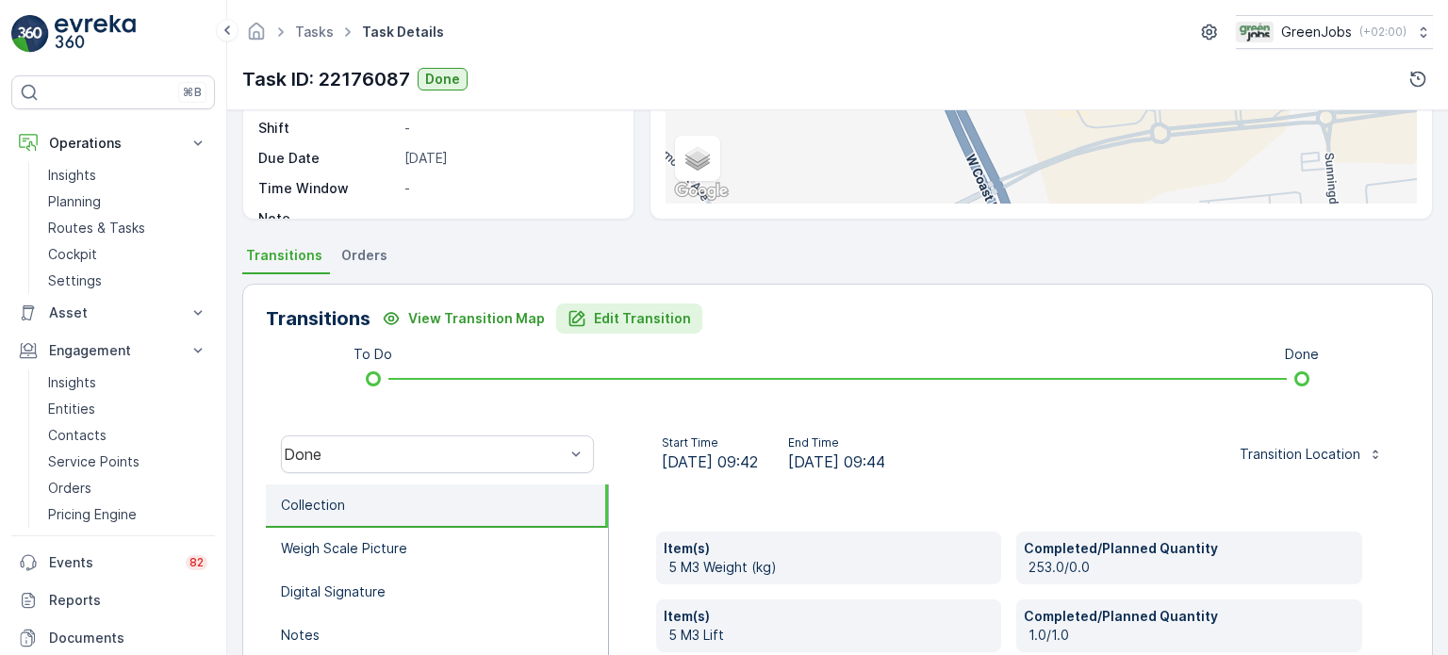
click at [670, 316] on p "Edit Transition" at bounding box center [642, 318] width 97 height 19
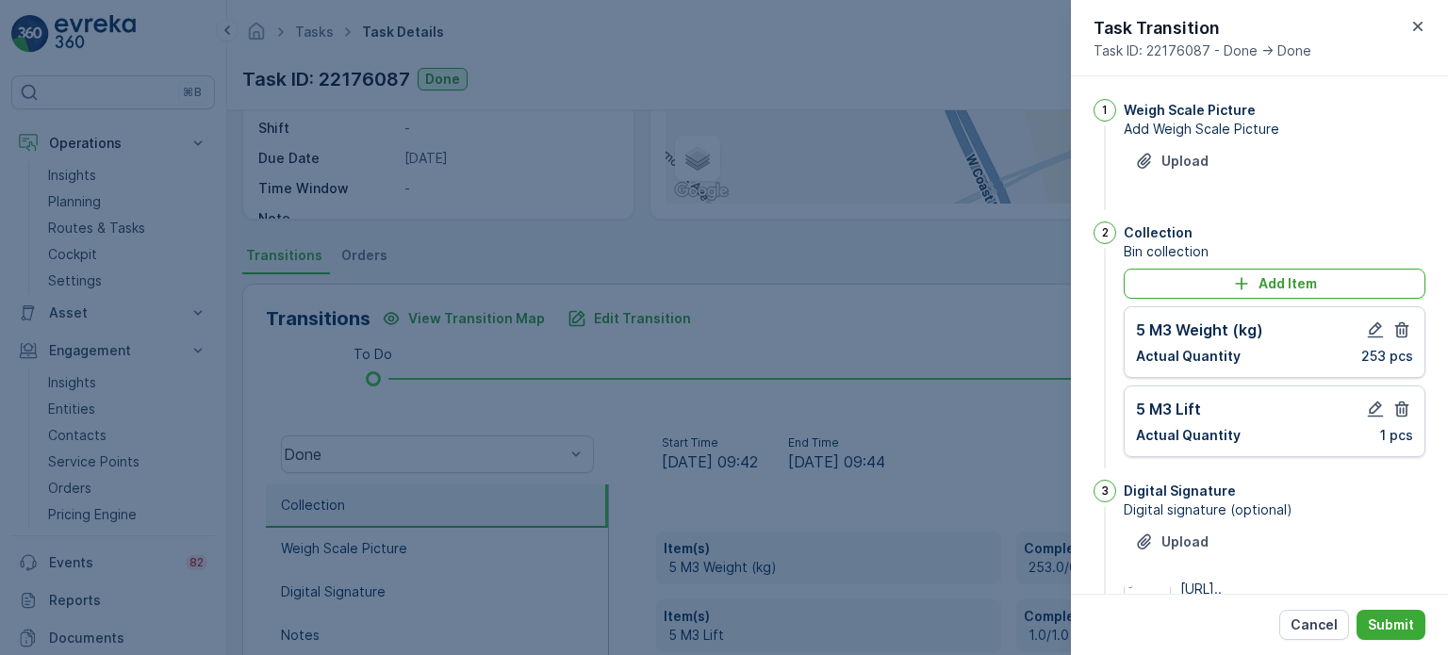
scroll to position [246, 0]
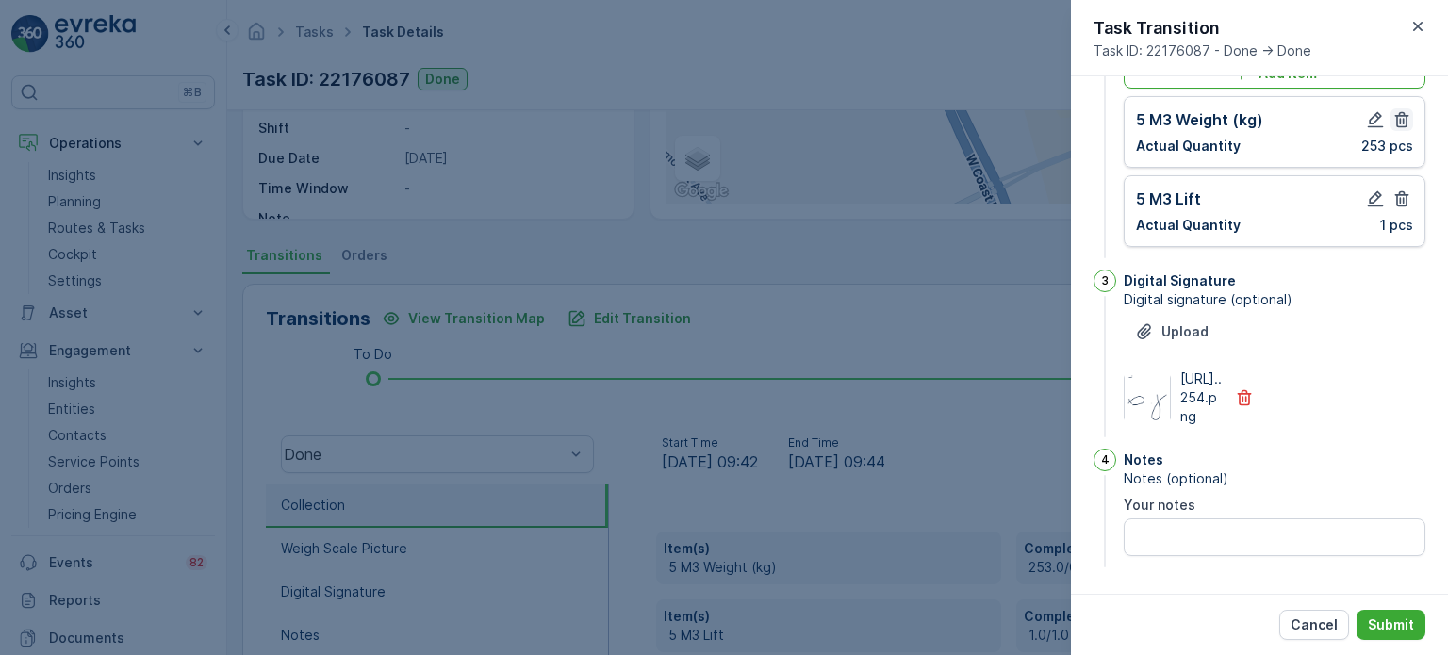
drag, startPoint x: 1396, startPoint y: 164, endPoint x: 1399, endPoint y: 155, distance: 9.8
click at [1399, 189] on icon "button" at bounding box center [1401, 198] width 19 height 19
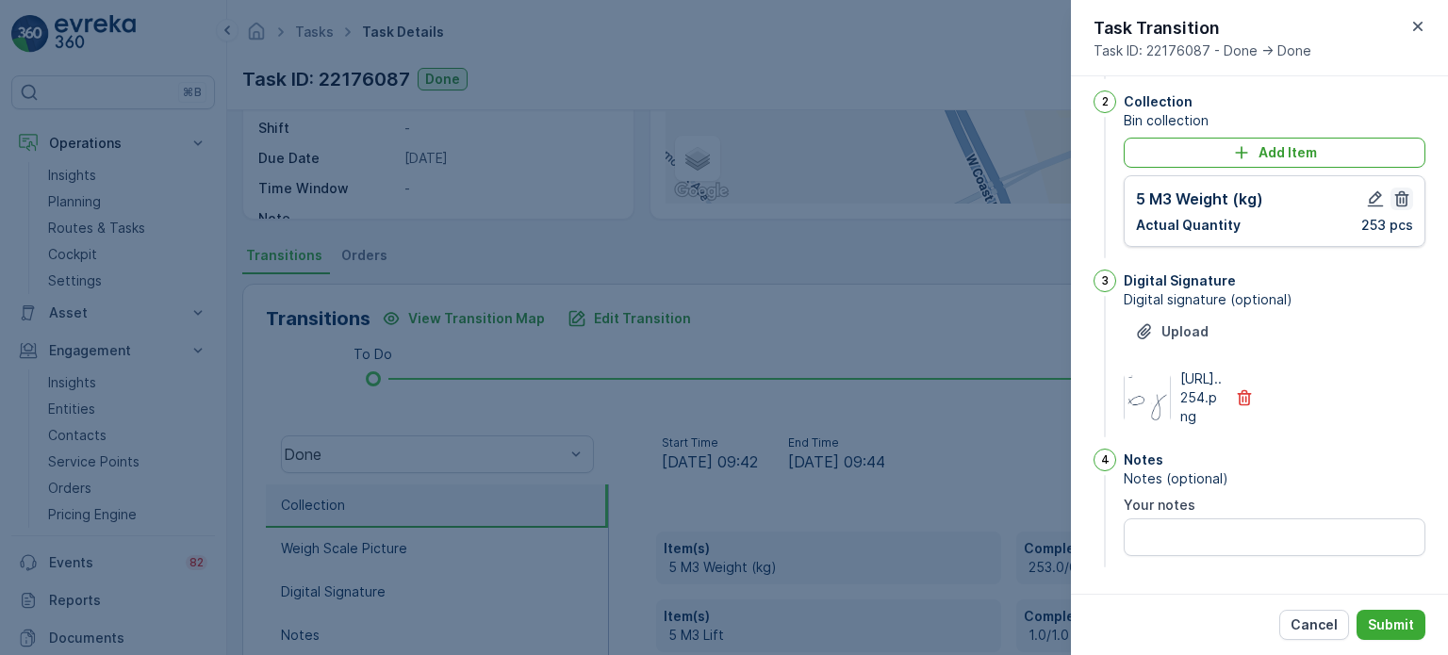
click at [1403, 189] on icon "button" at bounding box center [1401, 198] width 19 height 19
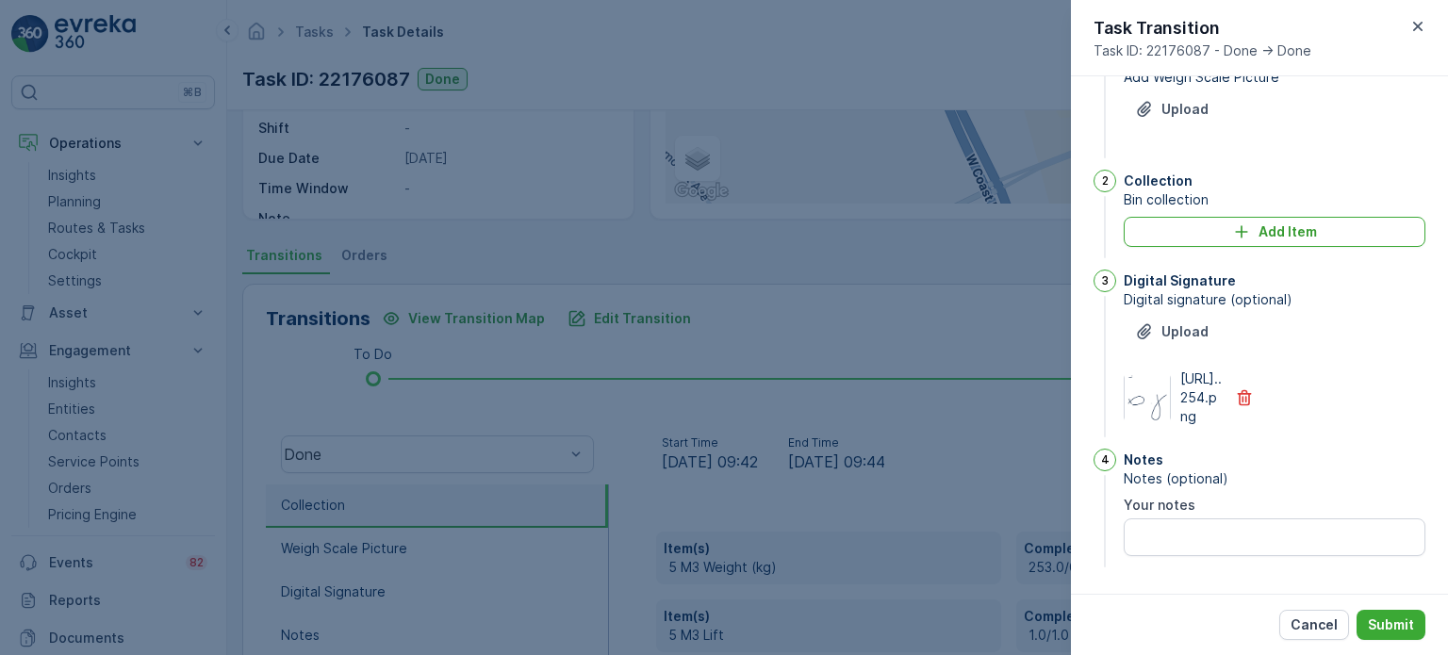
scroll to position [89, 0]
click at [1176, 222] on div "Add Item" at bounding box center [1274, 231] width 279 height 19
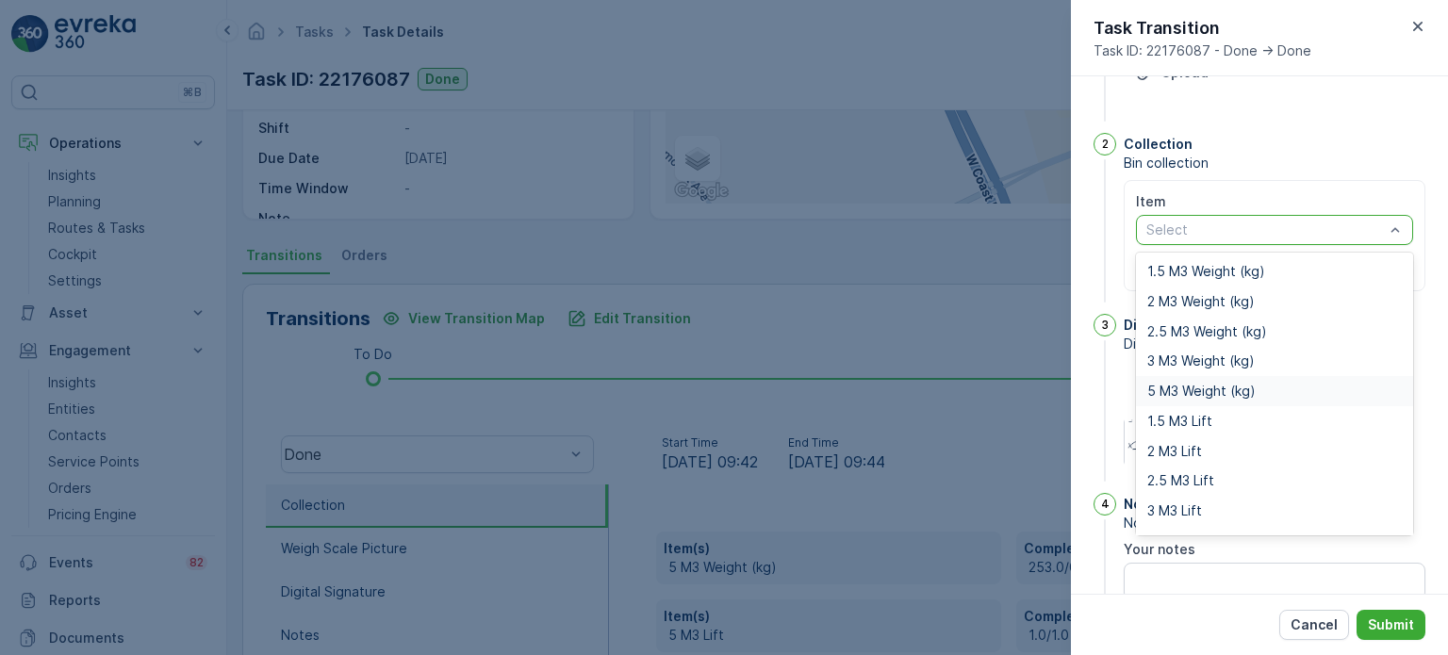
click at [1176, 387] on span "5 M3 Weight (kg)" at bounding box center [1201, 391] width 108 height 15
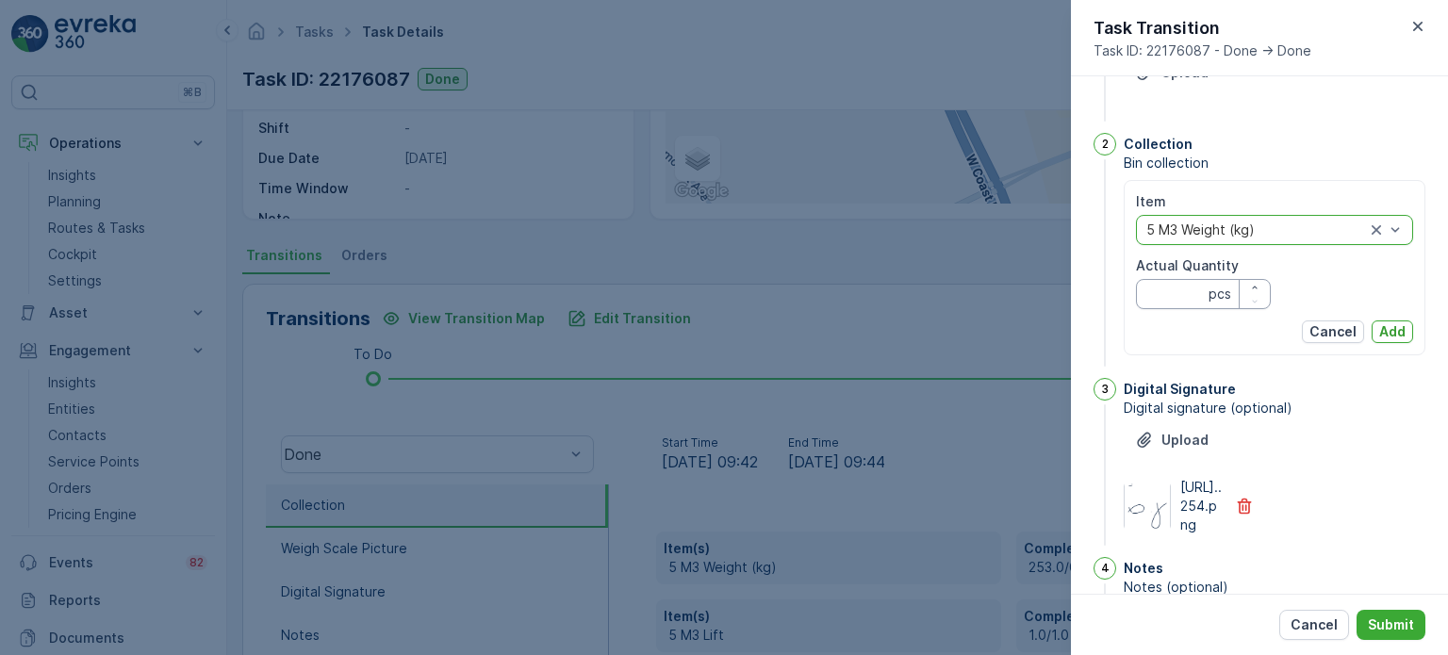
click at [1175, 288] on Quantity "Actual Quantity" at bounding box center [1203, 294] width 135 height 30
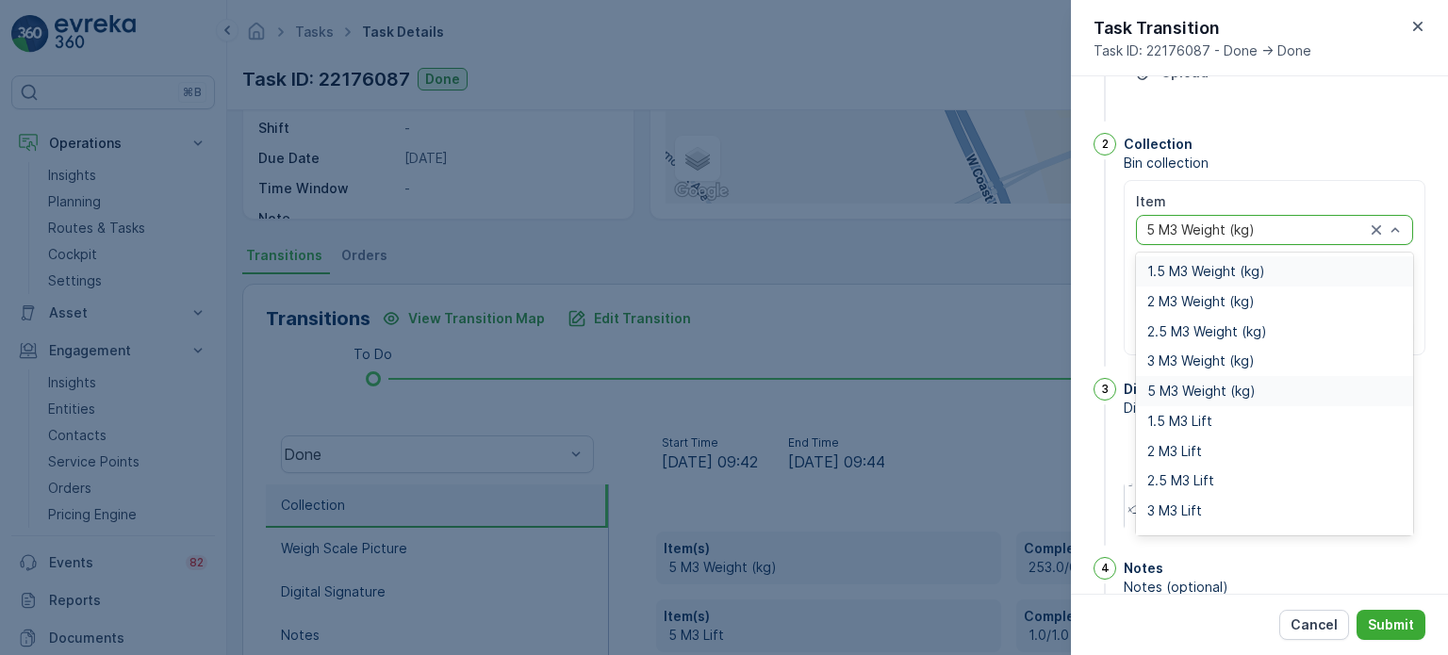
click at [1215, 222] on div at bounding box center [1255, 229] width 222 height 15
click at [1178, 296] on span "2 M3 Weight (kg)" at bounding box center [1200, 301] width 107 height 15
type Quantity "2"
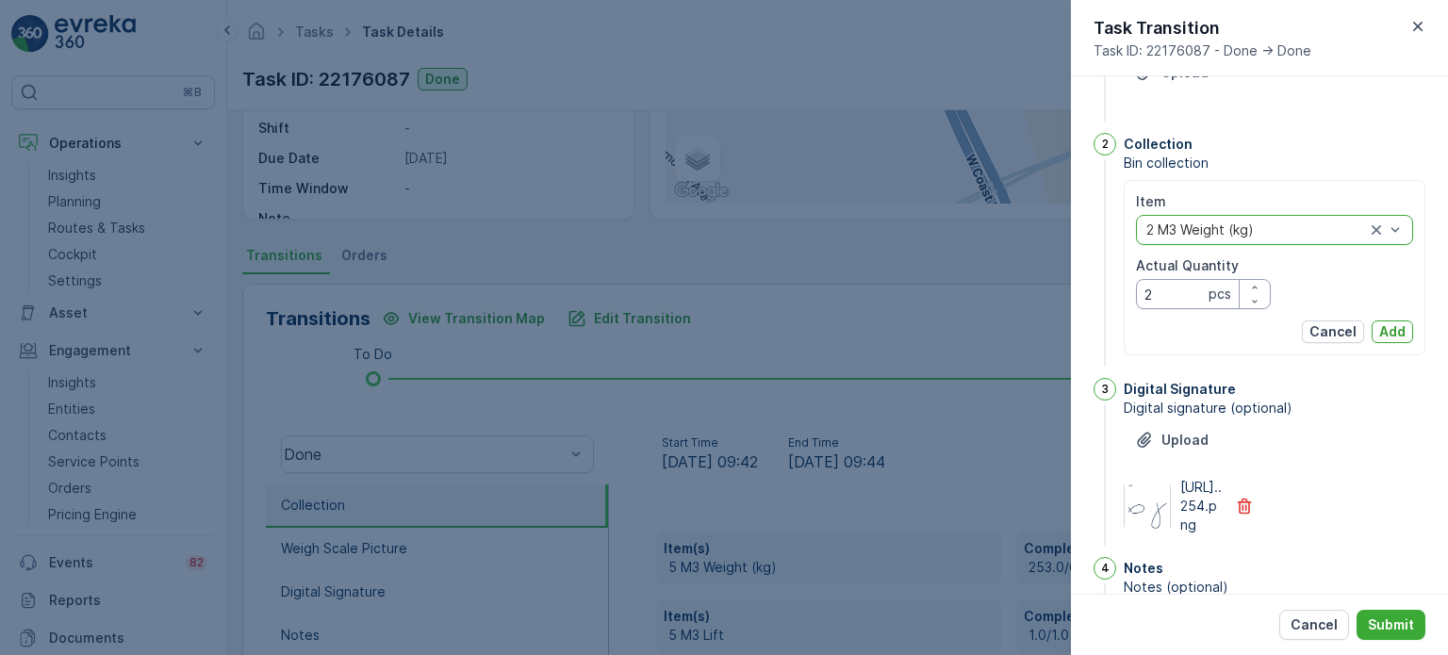
click at [1199, 292] on Quantity "2" at bounding box center [1203, 294] width 135 height 30
type Quantity "253"
click at [1397, 328] on p "Add" at bounding box center [1392, 331] width 26 height 19
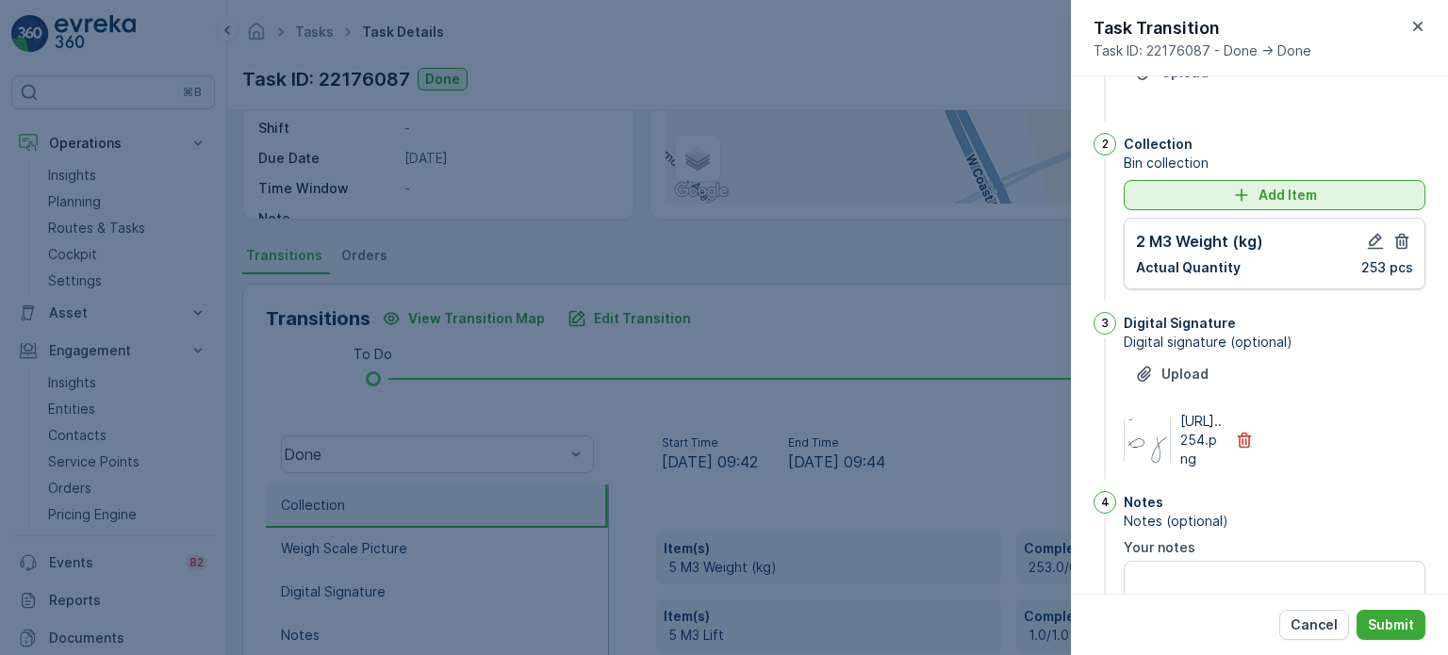
click at [1221, 189] on div "Add Item" at bounding box center [1274, 195] width 279 height 19
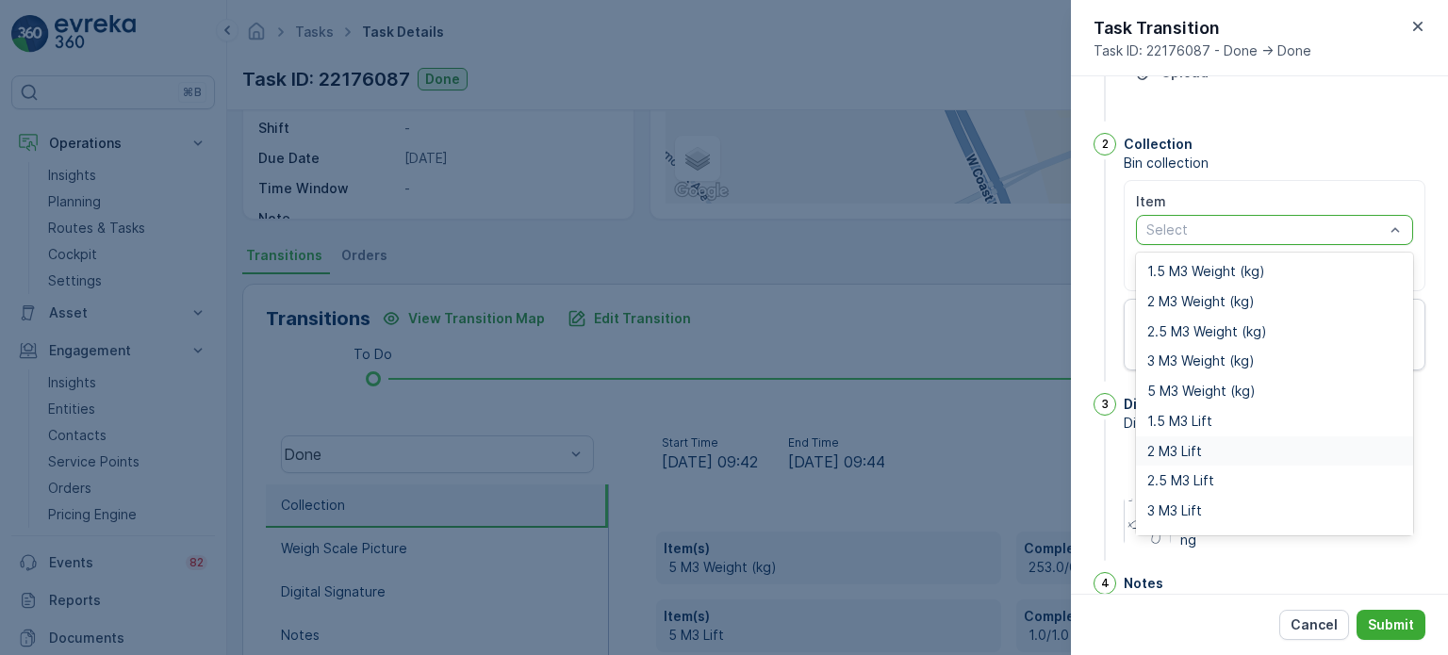
click at [1193, 444] on span "2 M3 Lift" at bounding box center [1174, 451] width 55 height 15
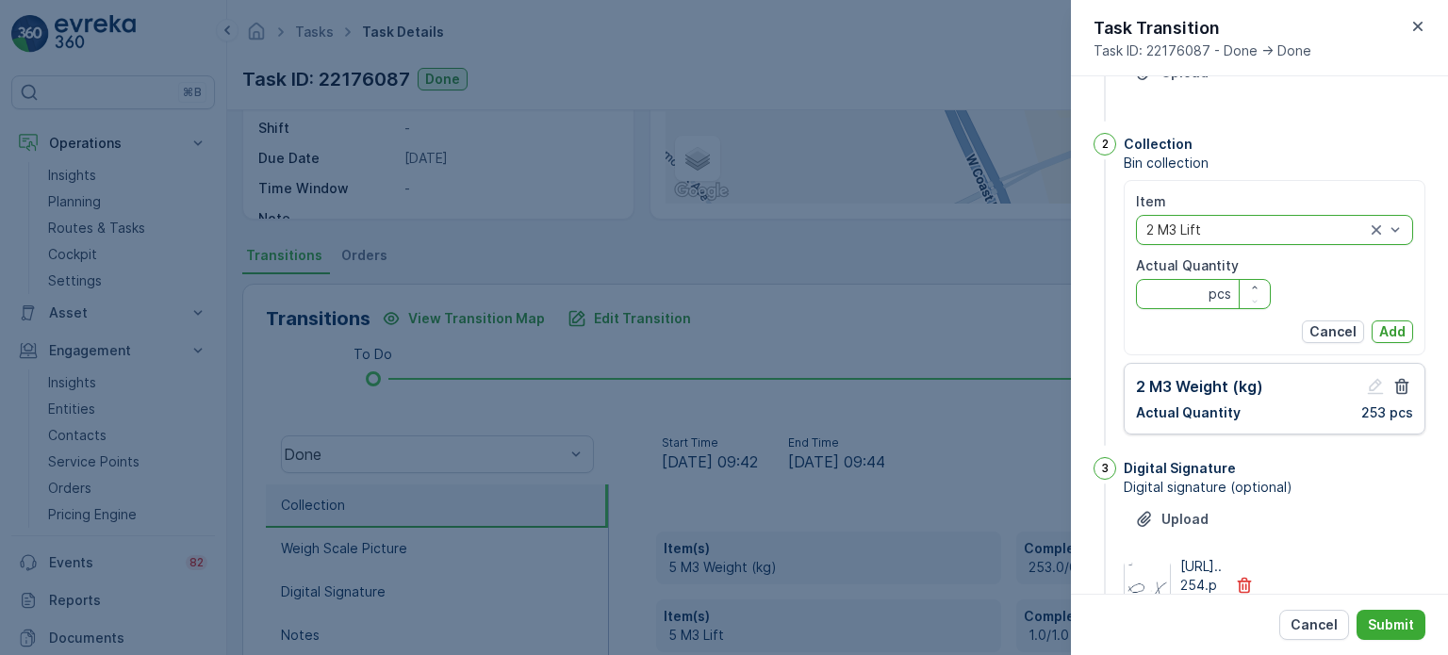
click at [1200, 282] on Quantity "Actual Quantity" at bounding box center [1203, 294] width 135 height 30
type Quantity "1"
click at [1388, 327] on p "Add" at bounding box center [1392, 331] width 26 height 19
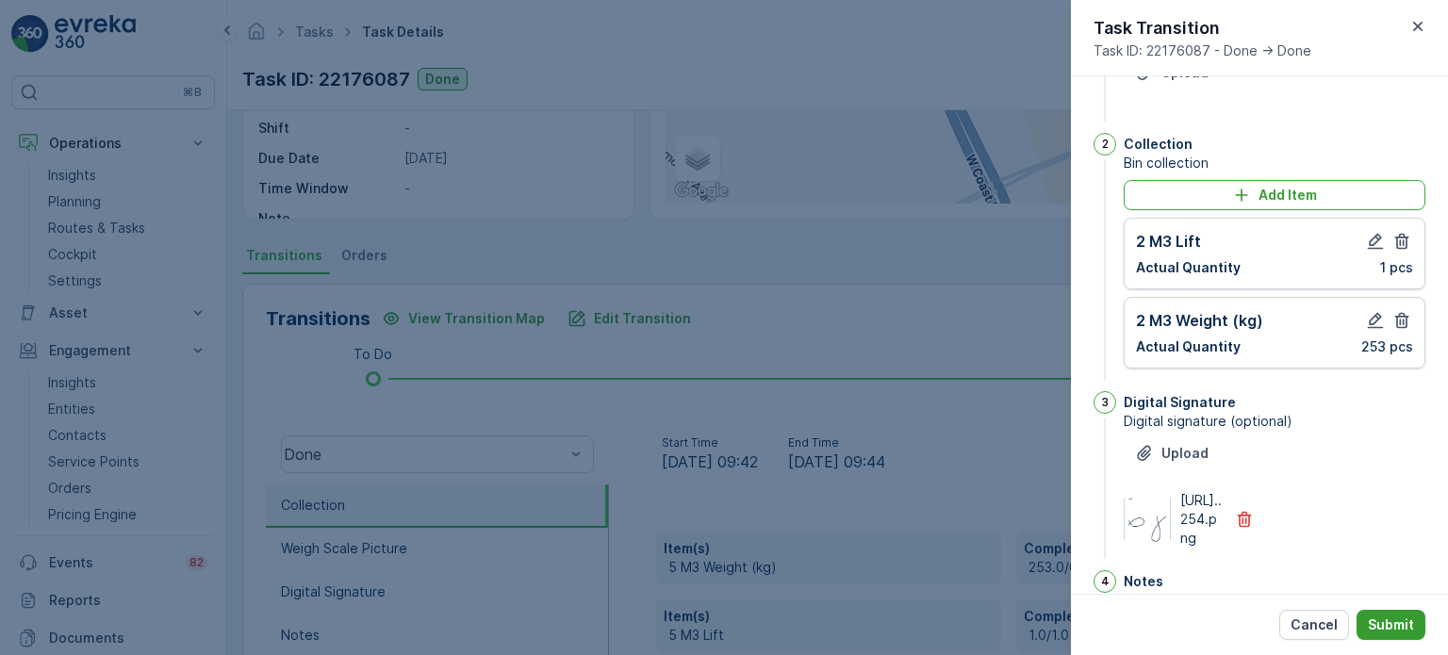
click at [1391, 622] on p "Submit" at bounding box center [1391, 624] width 46 height 19
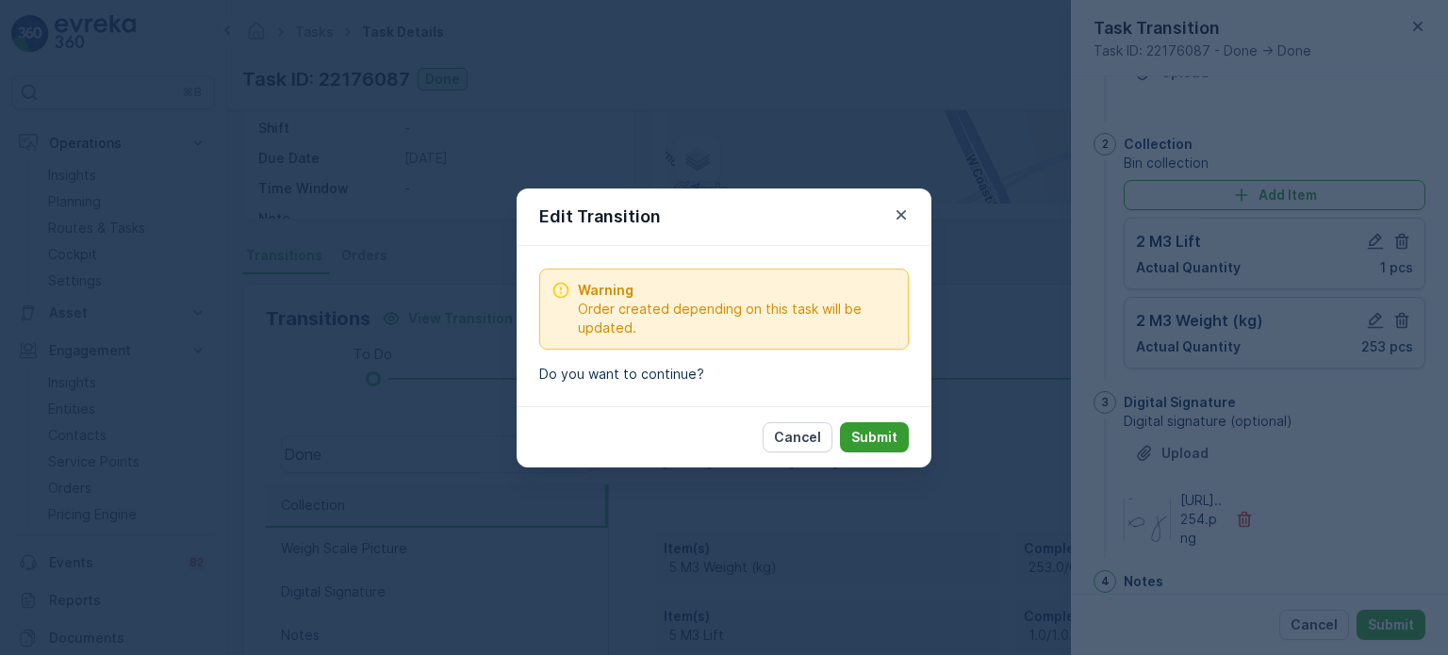
click at [872, 431] on p "Submit" at bounding box center [874, 437] width 46 height 19
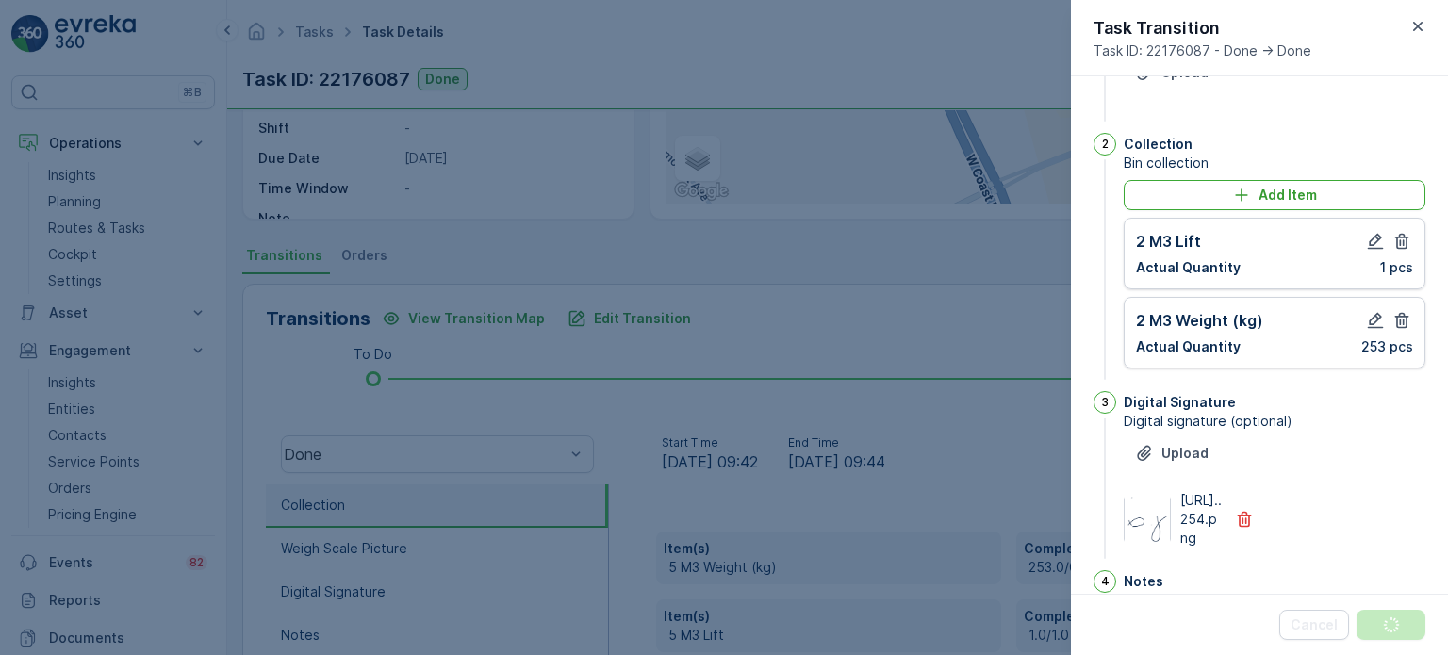
scroll to position [0, 0]
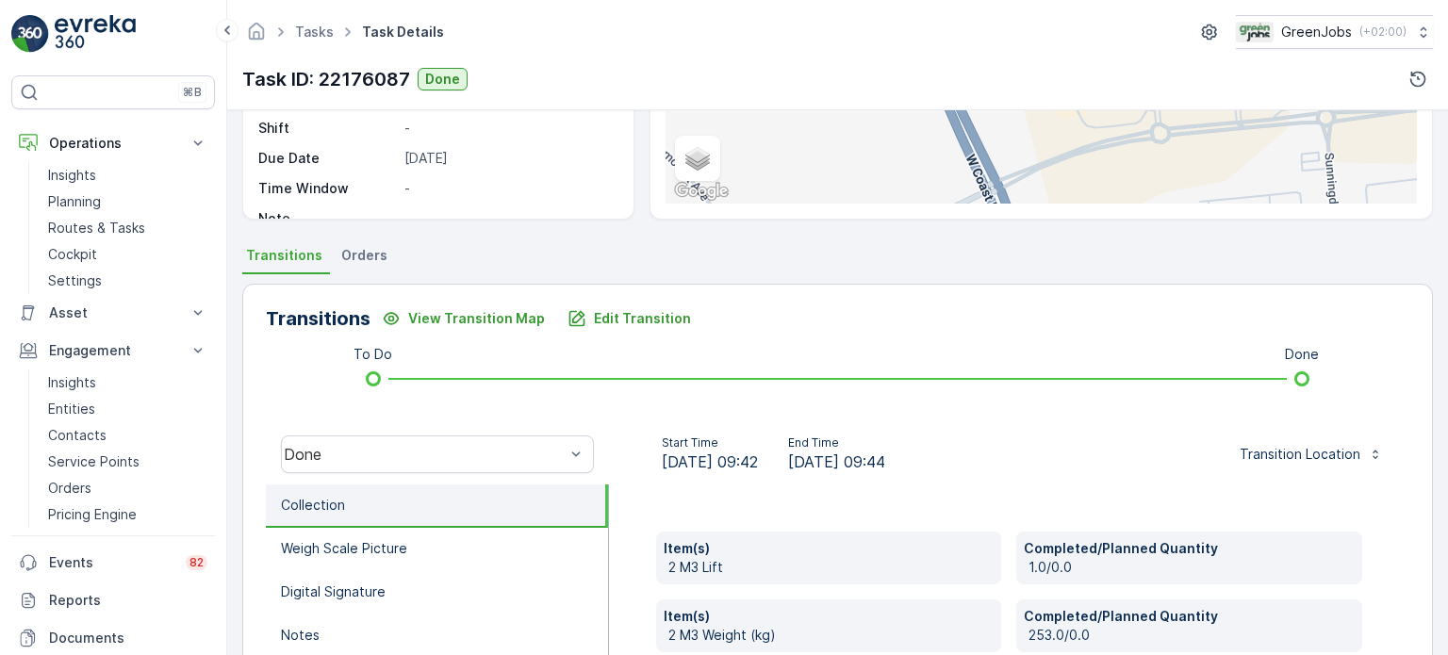
click at [362, 250] on span "Orders" at bounding box center [364, 255] width 46 height 19
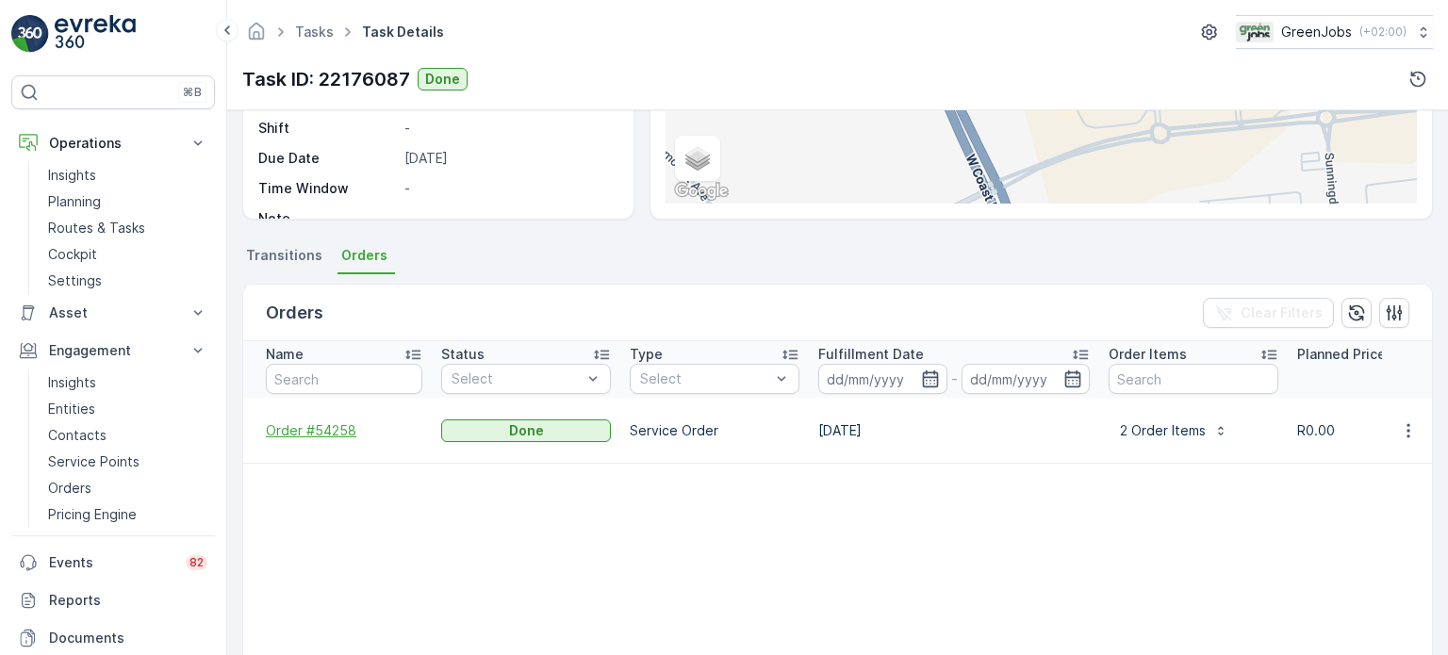
click at [336, 421] on span "Order #54258" at bounding box center [344, 430] width 156 height 19
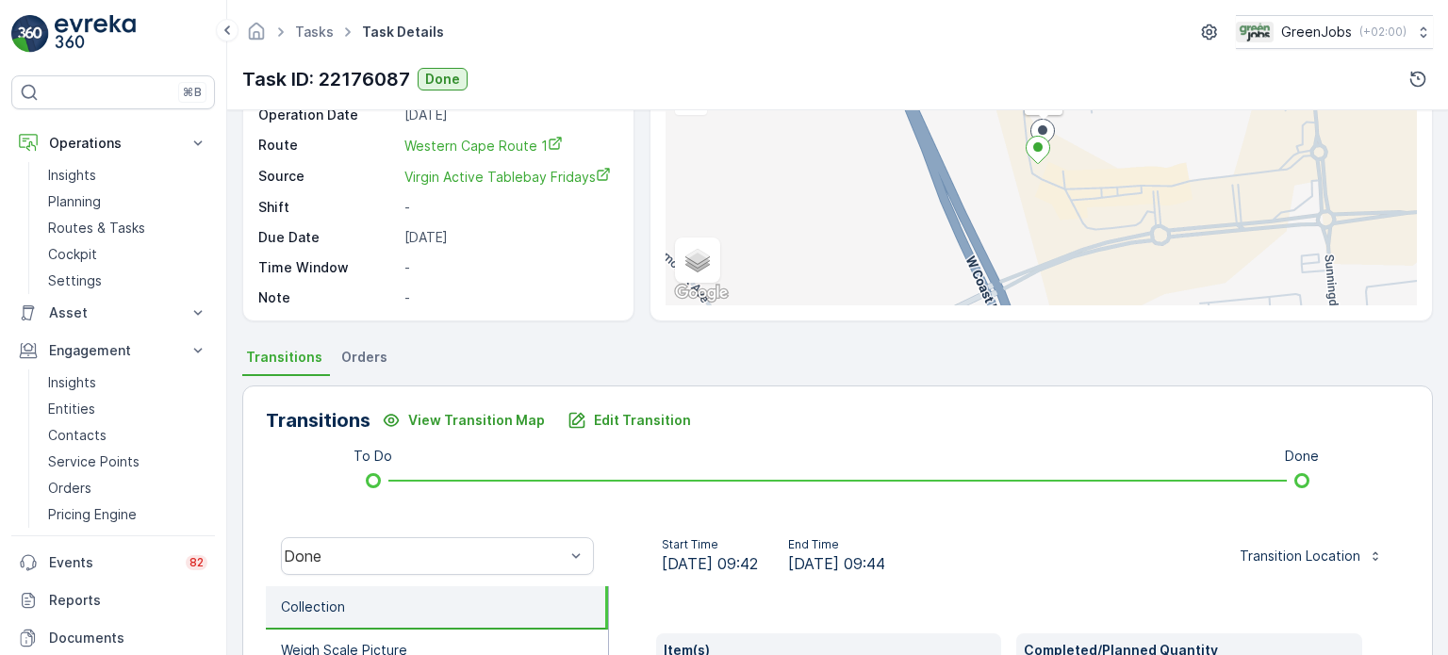
scroll to position [189, 0]
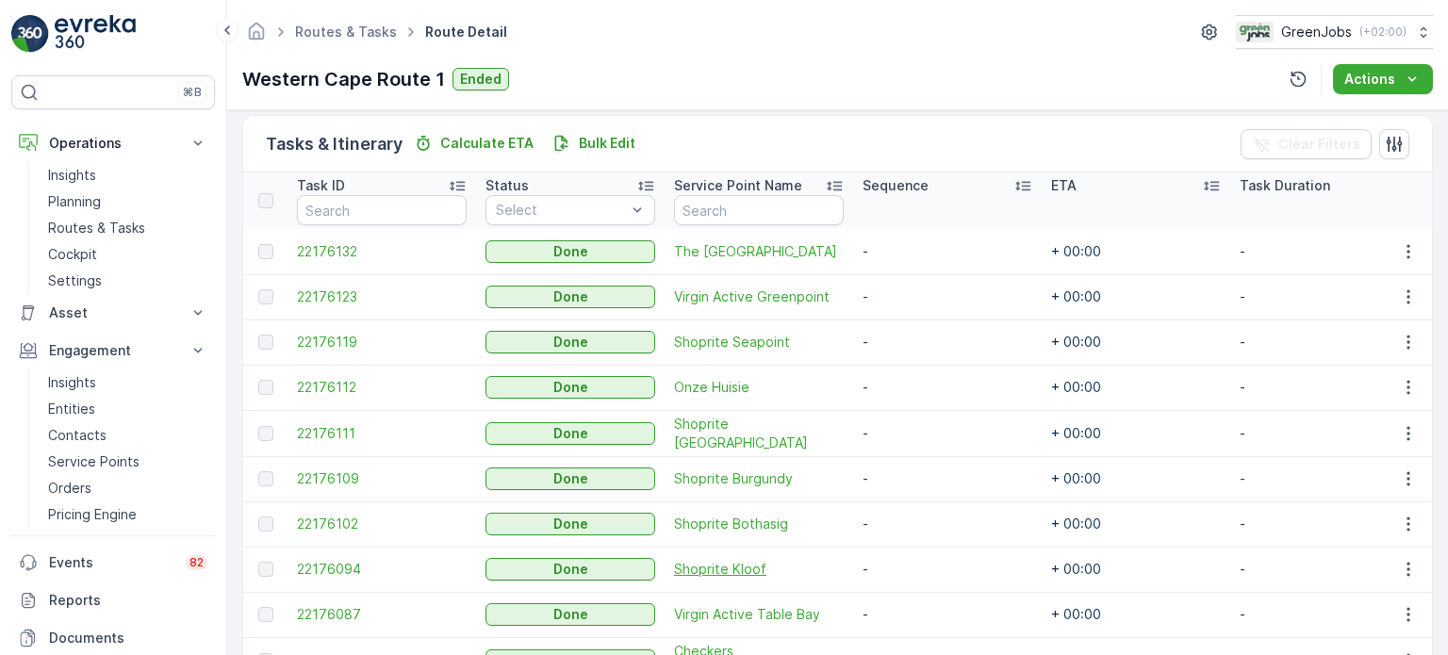
scroll to position [471, 0]
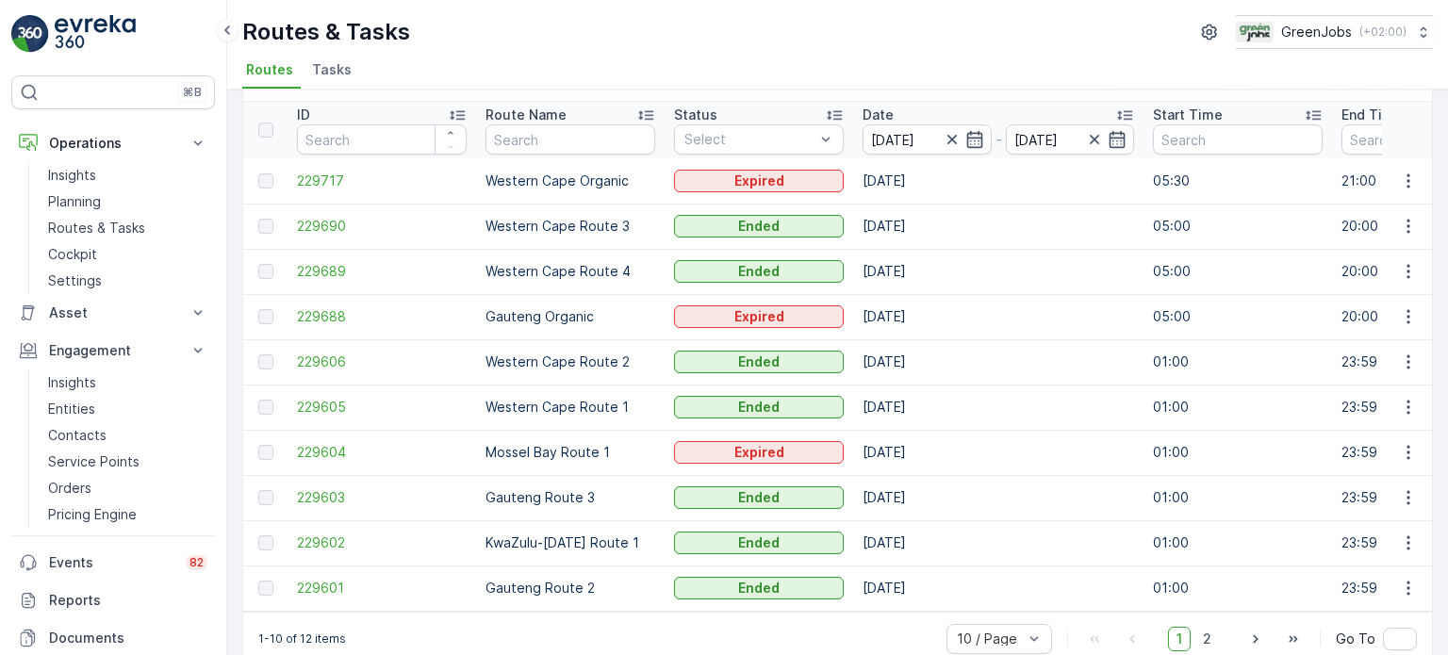
scroll to position [93, 0]
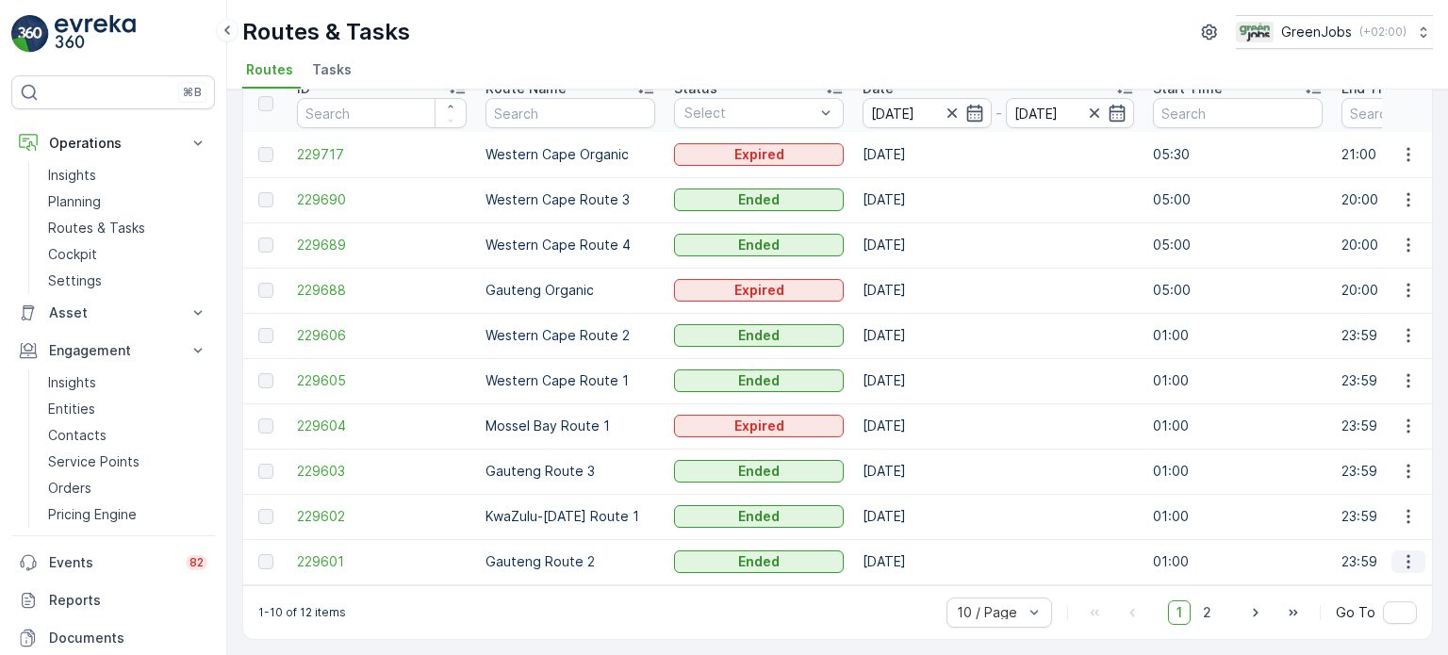
click at [1401, 556] on icon "button" at bounding box center [1408, 561] width 19 height 19
click at [1346, 578] on span "See More Details" at bounding box center [1363, 581] width 109 height 19
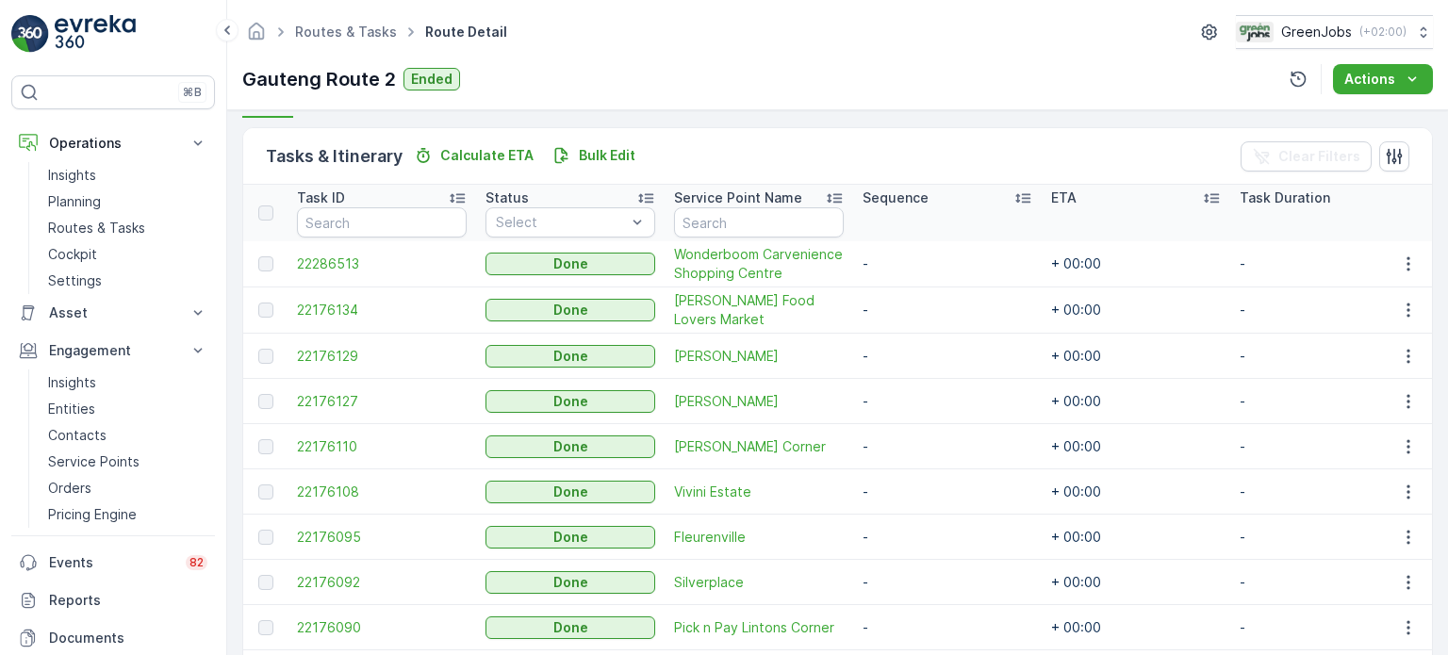
scroll to position [471, 0]
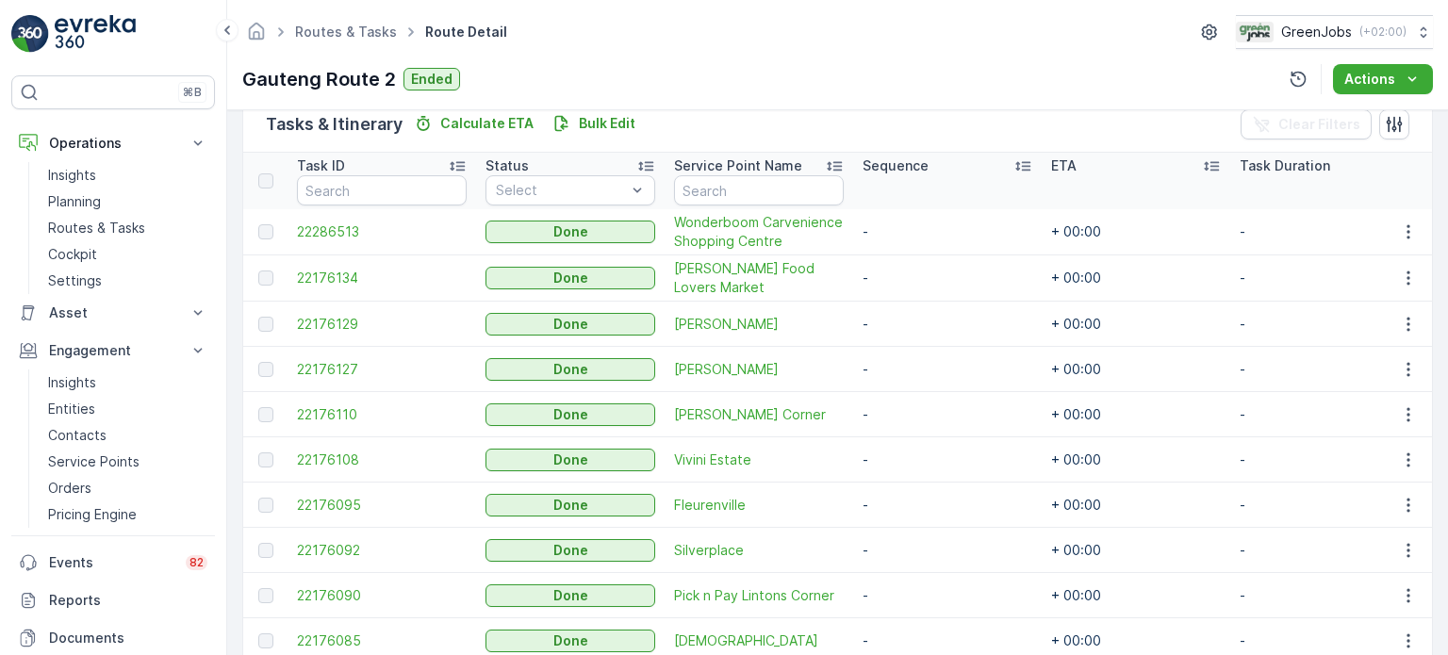
drag, startPoint x: 1410, startPoint y: 411, endPoint x: 1380, endPoint y: 423, distance: 32.6
click at [1410, 411] on icon "button" at bounding box center [1408, 414] width 19 height 19
click at [1350, 435] on span "See More Details" at bounding box center [1385, 441] width 109 height 19
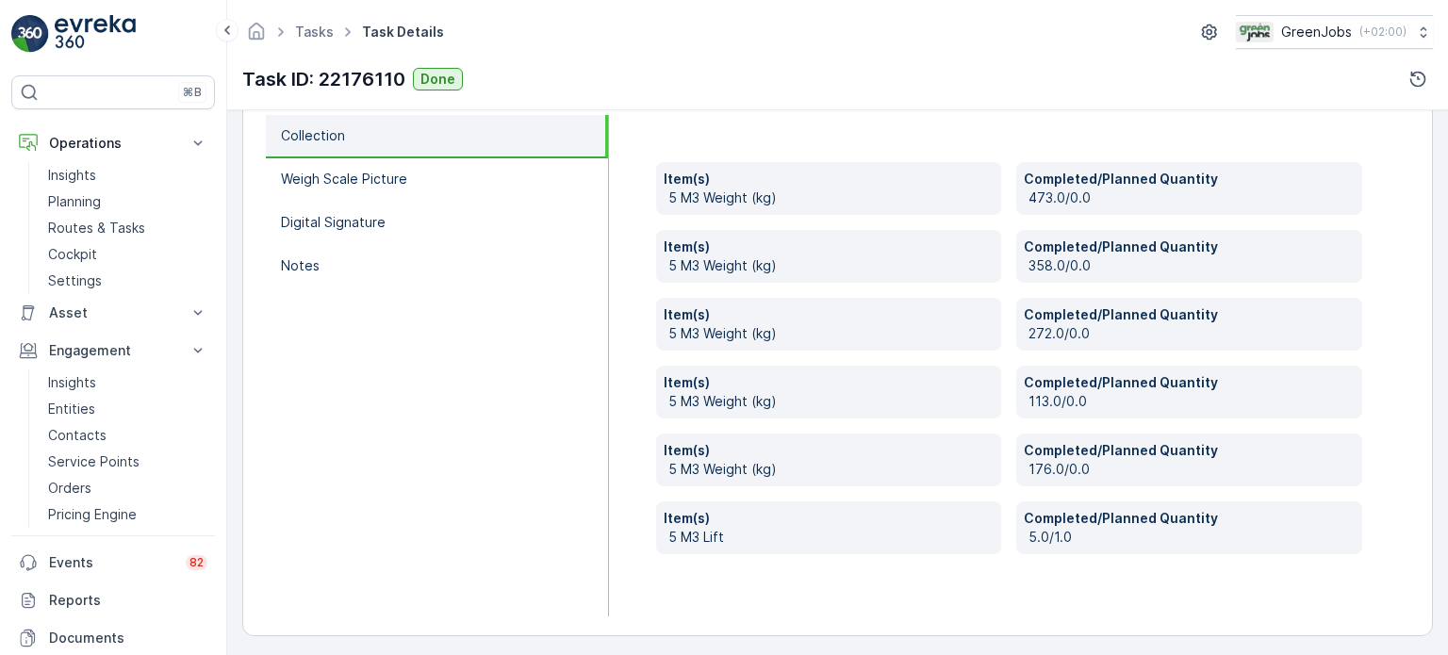
scroll to position [656, 0]
